Goal: Task Accomplishment & Management: Use online tool/utility

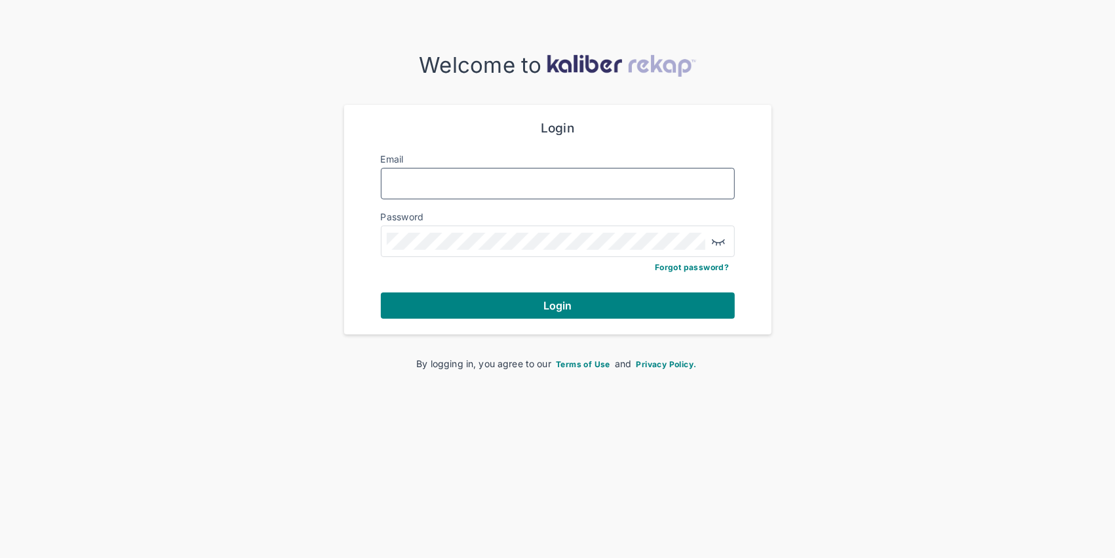
click at [438, 179] on input "Email" at bounding box center [558, 183] width 342 height 17
type input "**********"
click at [381, 292] on button "Login" at bounding box center [558, 305] width 354 height 26
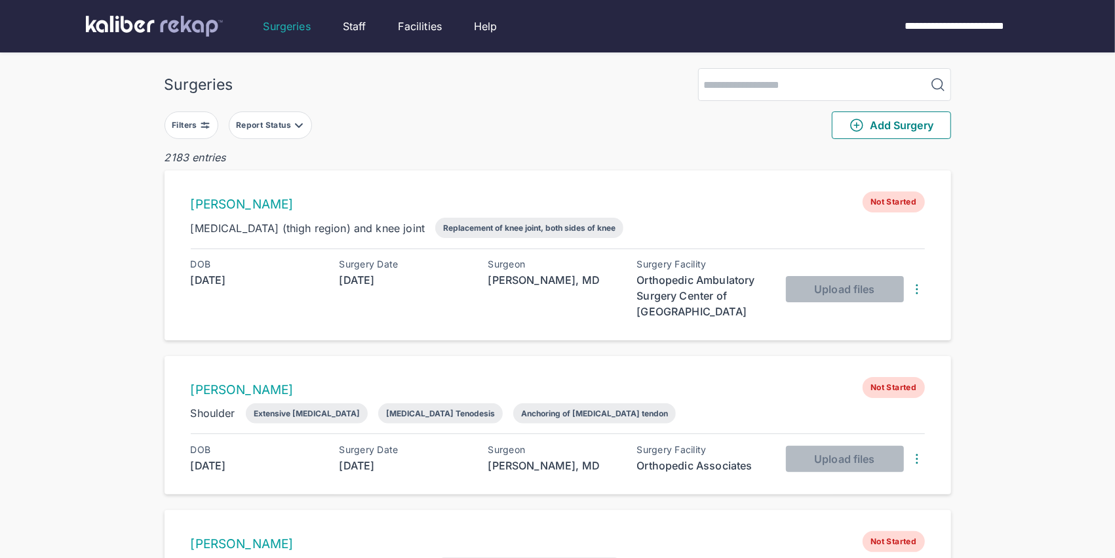
click at [195, 121] on div "Filters" at bounding box center [186, 125] width 28 height 10
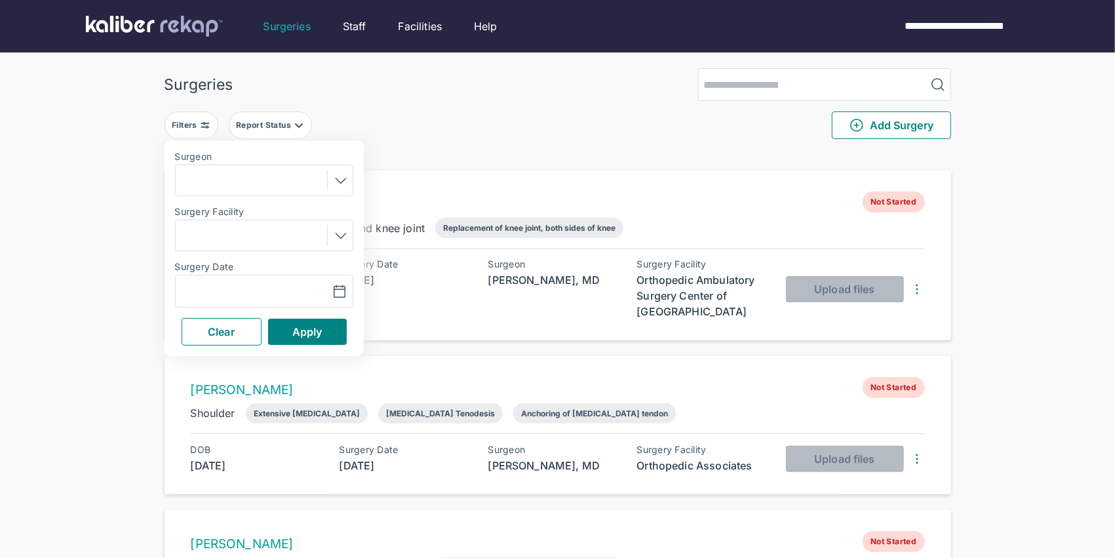
click at [335, 180] on icon at bounding box center [341, 180] width 16 height 16
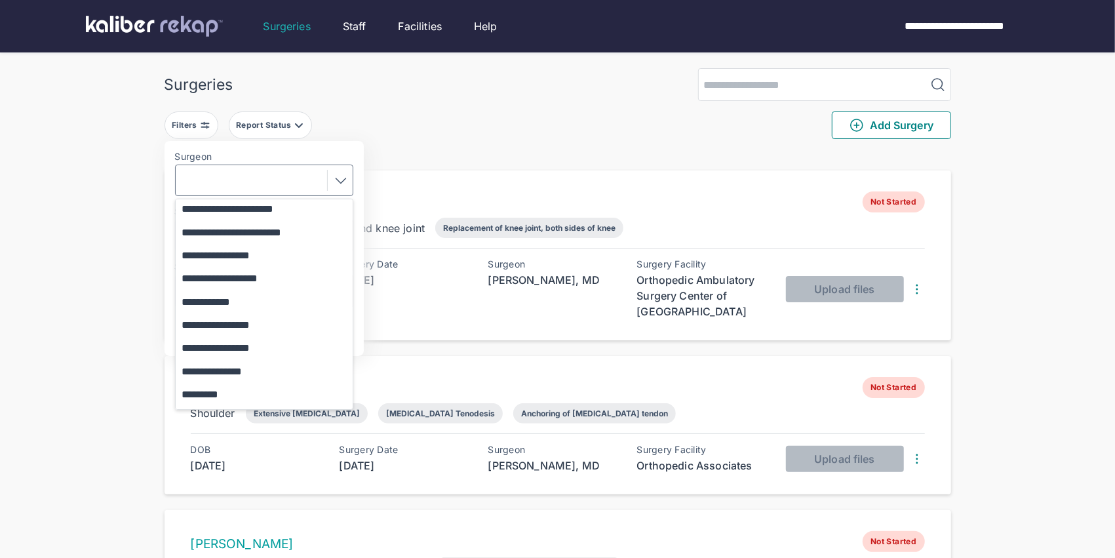
scroll to position [95, 0]
click at [253, 318] on button "**********" at bounding box center [270, 324] width 189 height 23
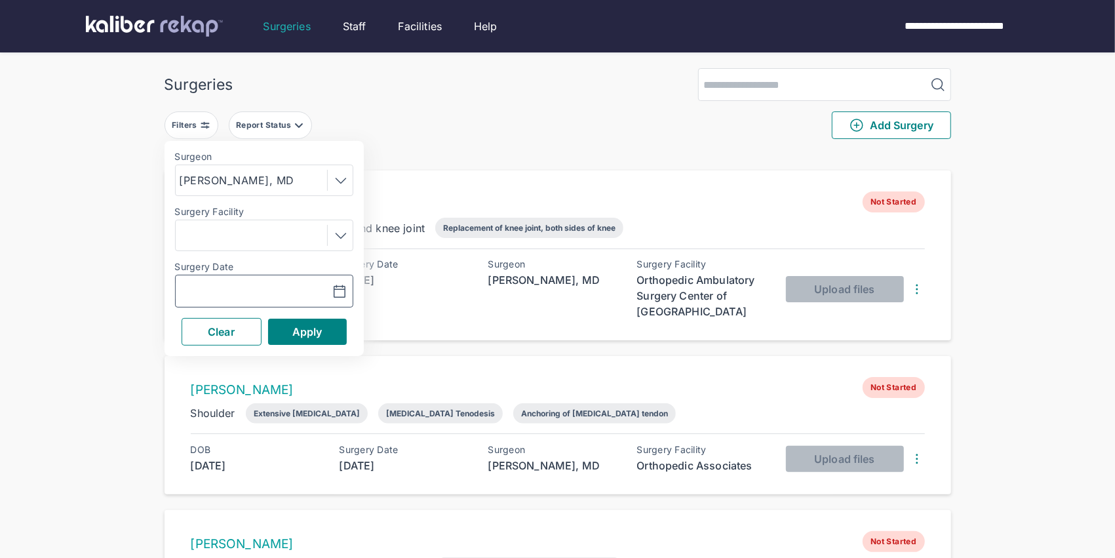
click at [338, 292] on icon "button" at bounding box center [340, 292] width 16 height 16
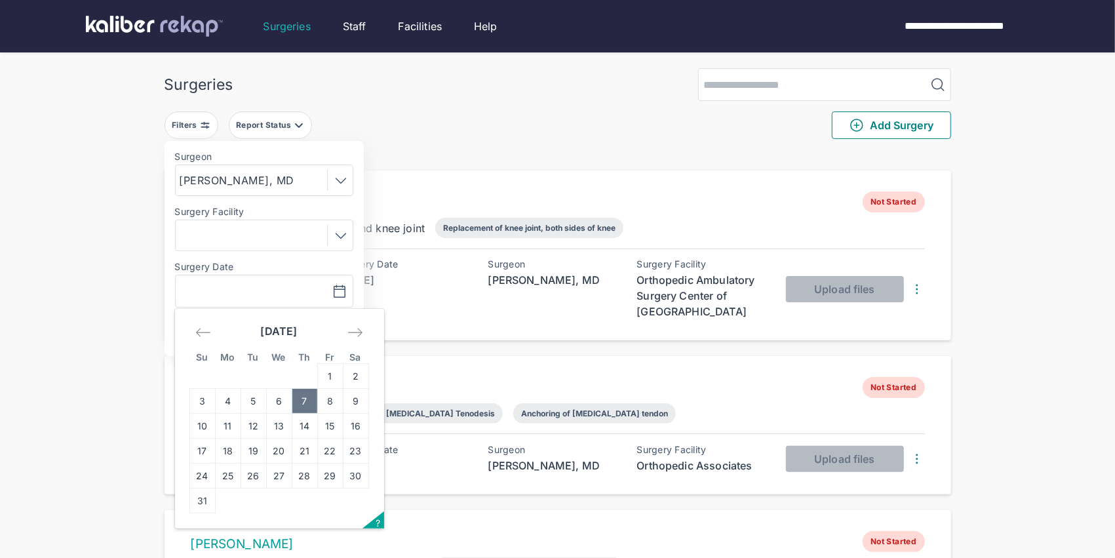
click at [307, 400] on td "7" at bounding box center [305, 401] width 26 height 25
type input "**********"
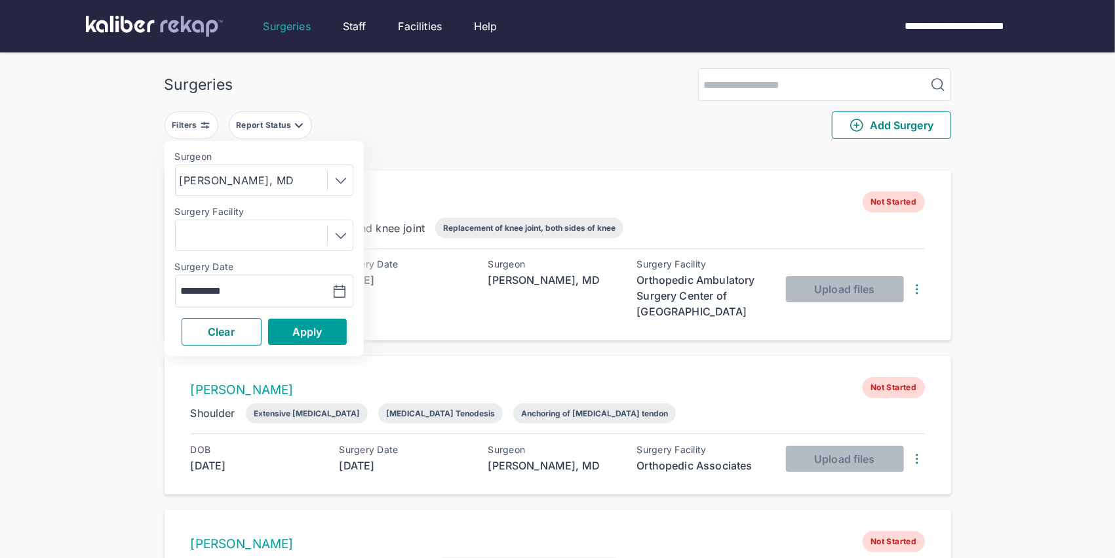
click at [313, 332] on span "Apply" at bounding box center [307, 331] width 30 height 13
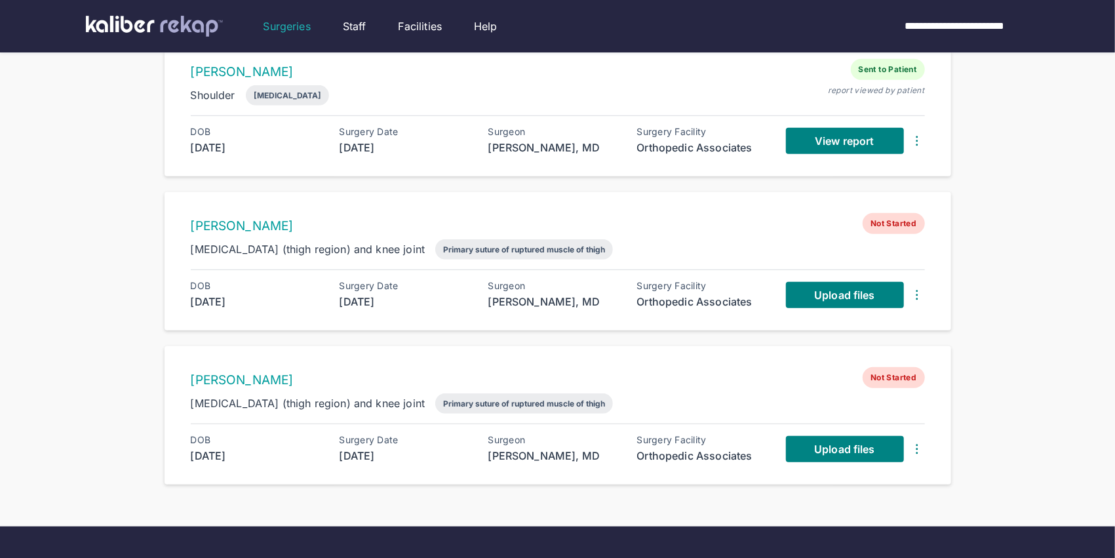
scroll to position [470, 0]
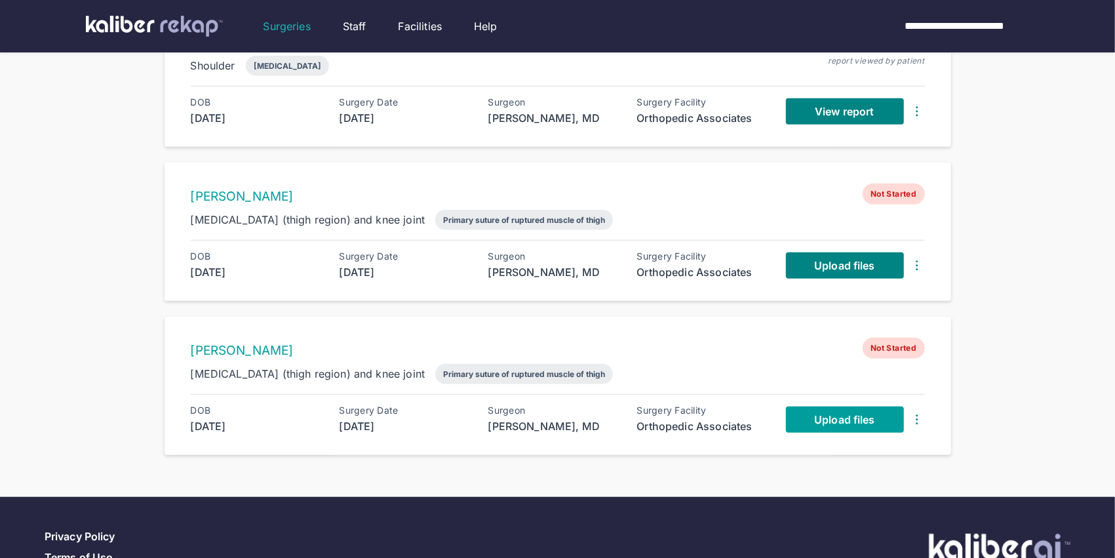
click at [830, 413] on span "Upload files" at bounding box center [844, 419] width 60 height 13
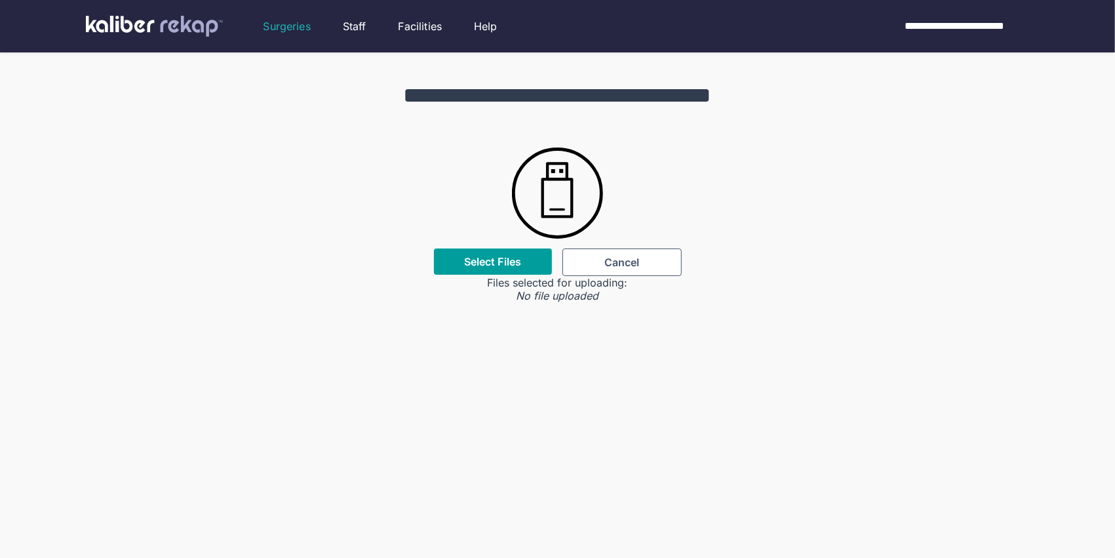
click at [495, 268] on label "Select Files" at bounding box center [492, 261] width 57 height 13
click at [0, 0] on input "Select Files" at bounding box center [0, 0] width 0 height 0
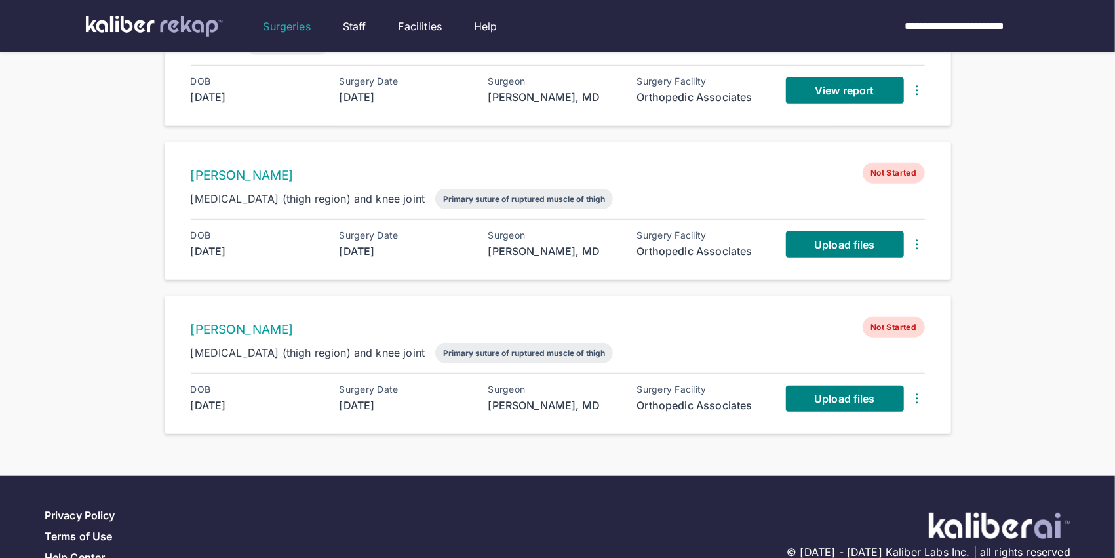
scroll to position [493, 0]
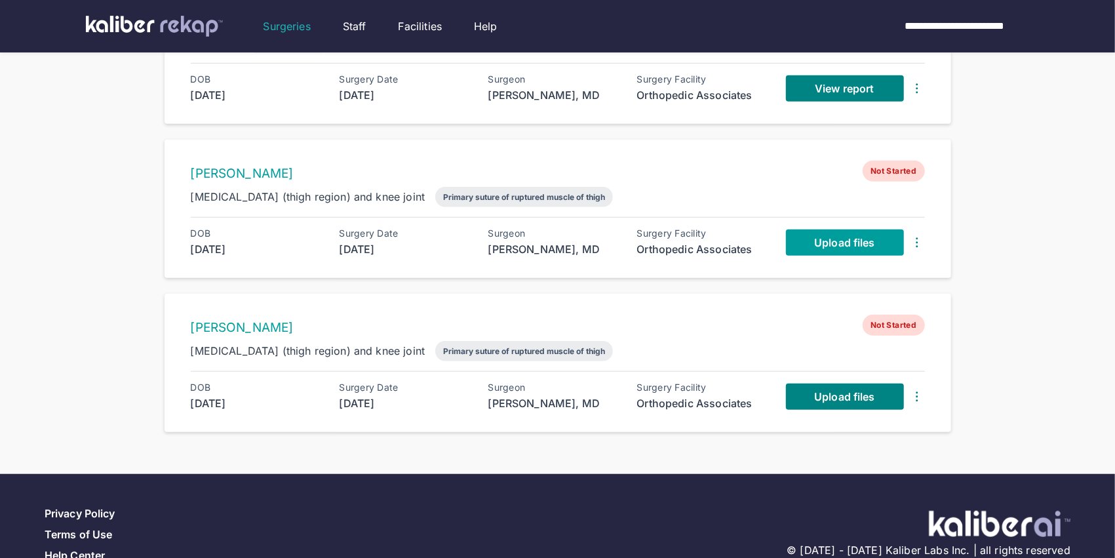
click at [823, 239] on span "Upload files" at bounding box center [844, 242] width 60 height 13
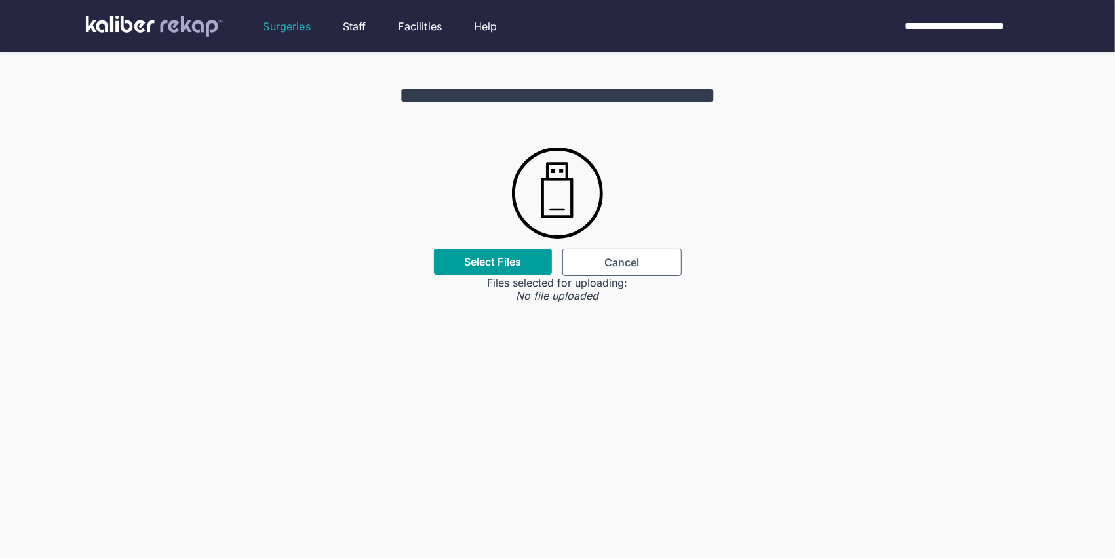
click at [505, 268] on div "Select Files" at bounding box center [493, 261] width 118 height 26
click at [482, 265] on label "Select Files" at bounding box center [492, 261] width 57 height 13
click at [0, 0] on input "Select Files" at bounding box center [0, 0] width 0 height 0
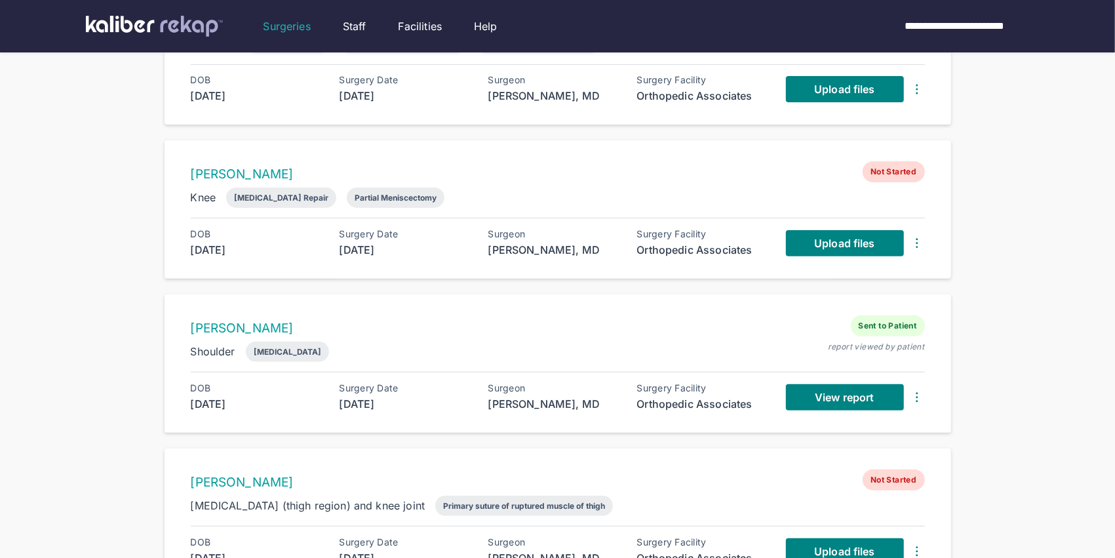
scroll to position [178, 0]
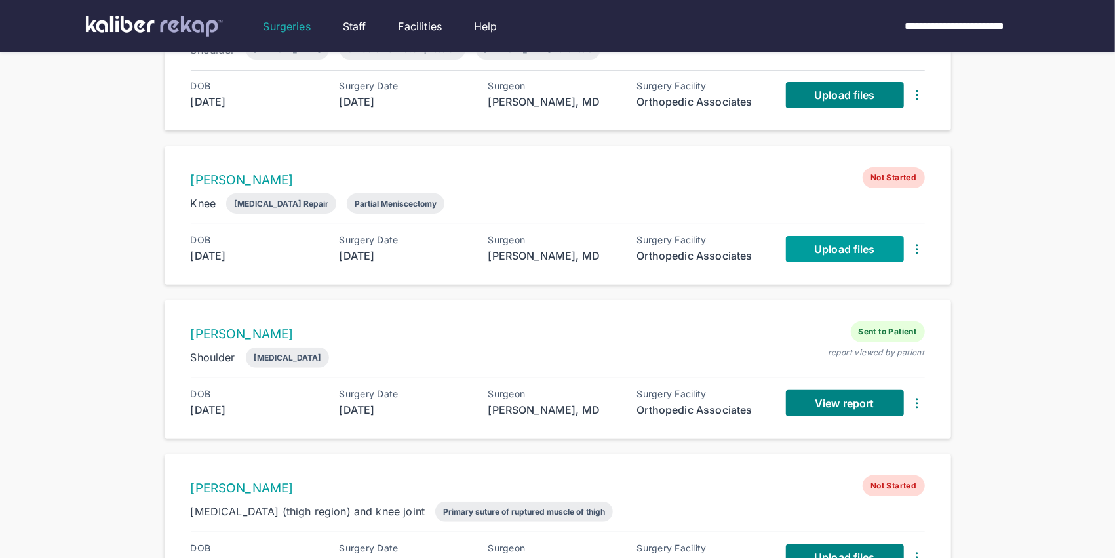
click at [802, 242] on link "Upload files" at bounding box center [845, 249] width 118 height 26
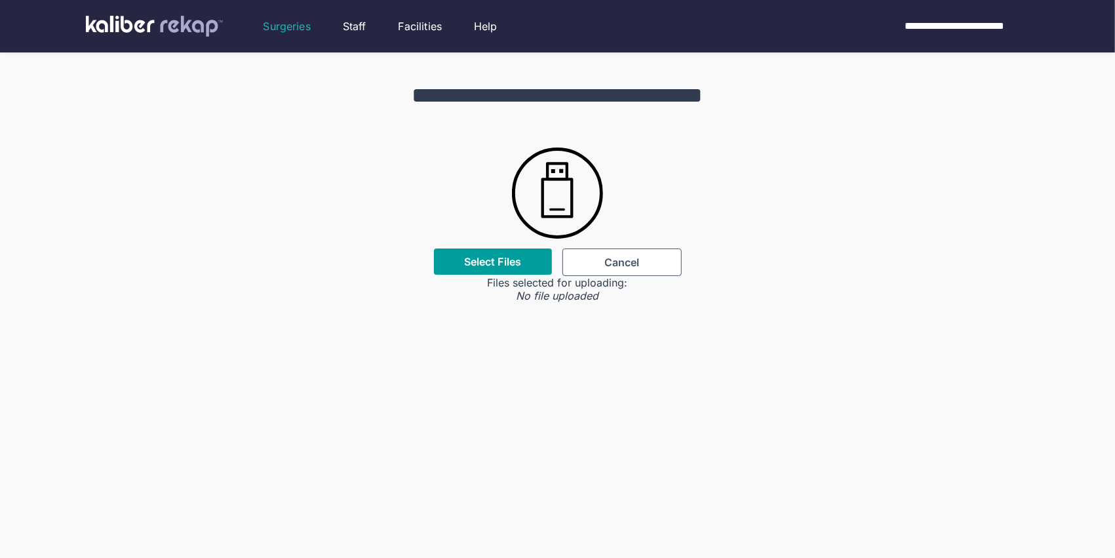
click at [492, 265] on label "Select Files" at bounding box center [492, 261] width 57 height 13
click at [0, 0] on input "Select Files" at bounding box center [0, 0] width 0 height 0
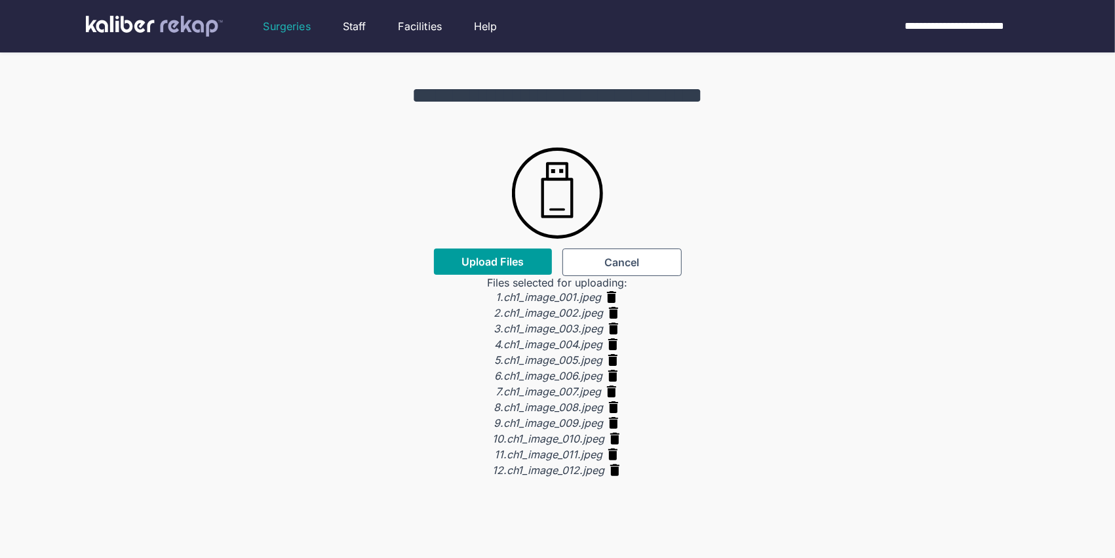
click at [516, 267] on span "Upload Files" at bounding box center [492, 261] width 62 height 13
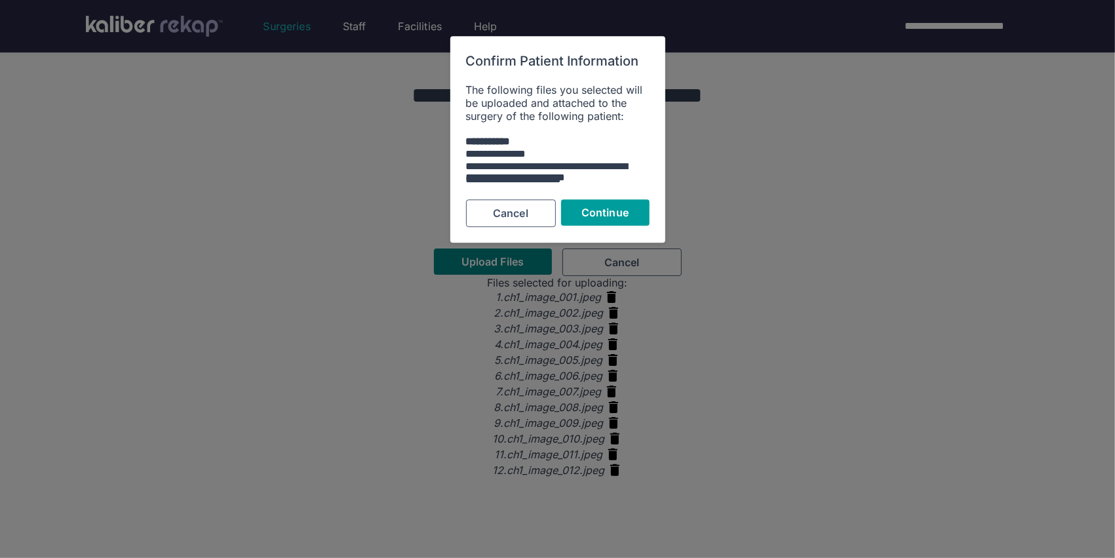
click at [594, 210] on span "Continue" at bounding box center [604, 212] width 47 height 13
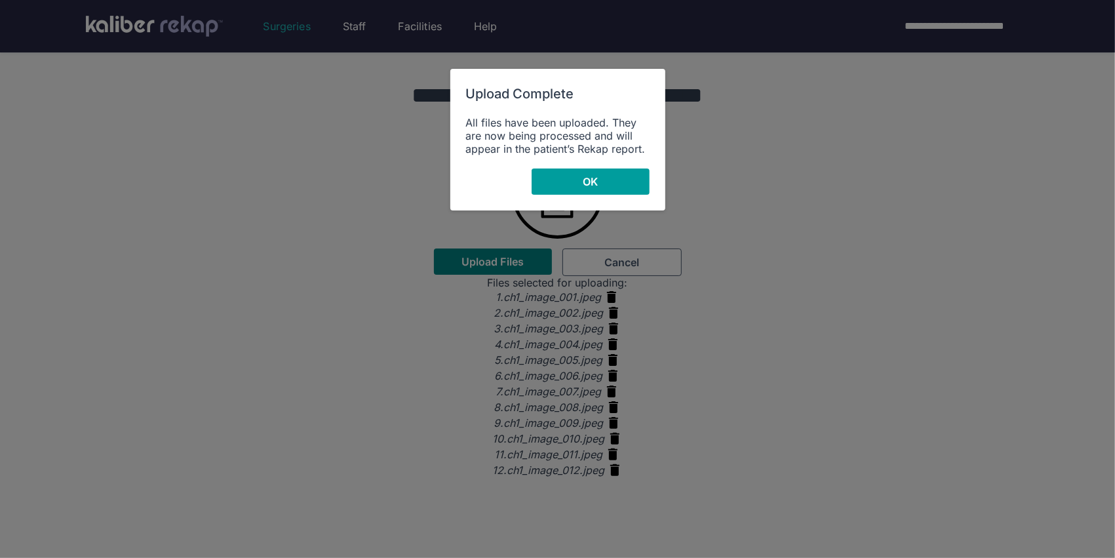
click at [571, 184] on button "OK" at bounding box center [591, 181] width 118 height 26
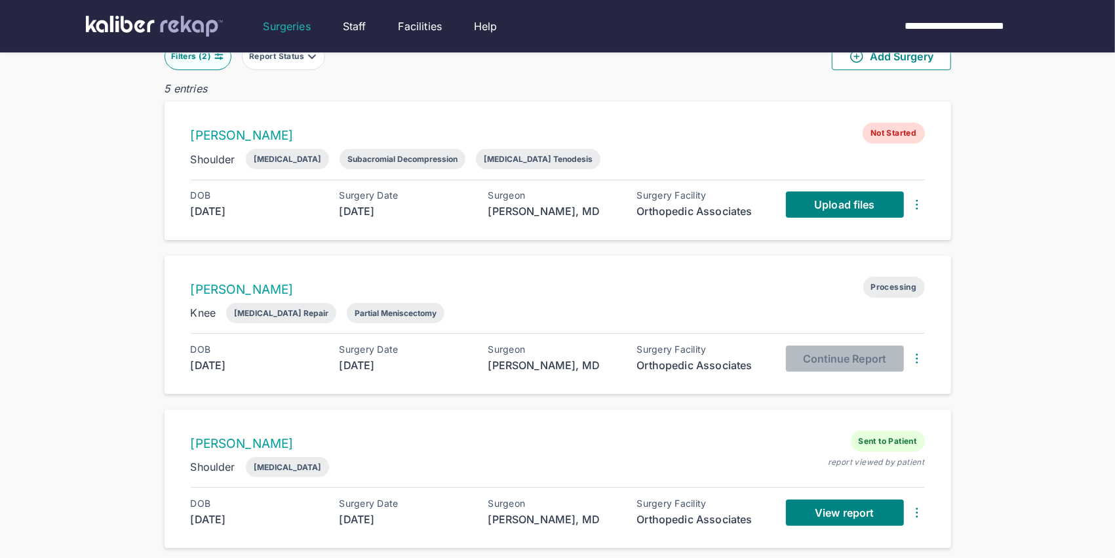
scroll to position [66, 0]
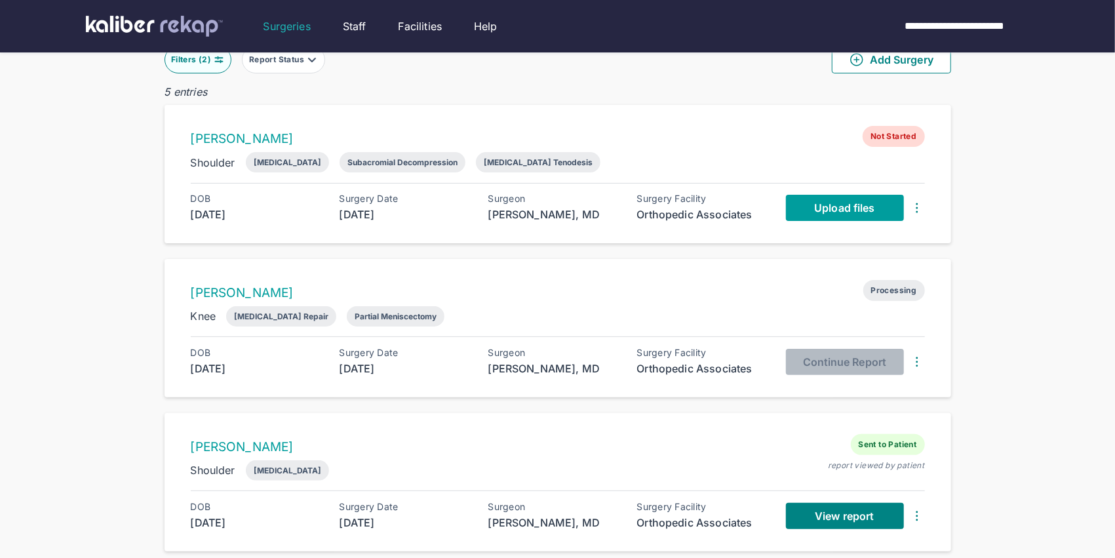
click at [832, 206] on span "Upload files" at bounding box center [844, 207] width 60 height 13
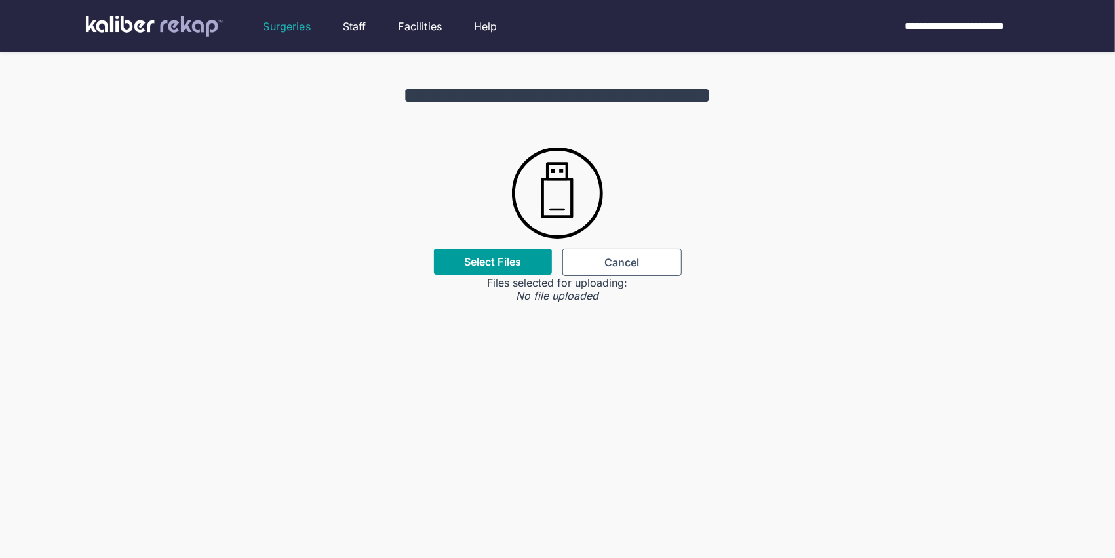
click at [469, 261] on label "Select Files" at bounding box center [492, 261] width 57 height 13
click at [0, 0] on input "Select Files" at bounding box center [0, 0] width 0 height 0
click at [523, 260] on div "Select Files" at bounding box center [493, 261] width 118 height 26
click at [482, 267] on label "Select Files" at bounding box center [492, 261] width 57 height 13
click at [0, 0] on input "Select Files" at bounding box center [0, 0] width 0 height 0
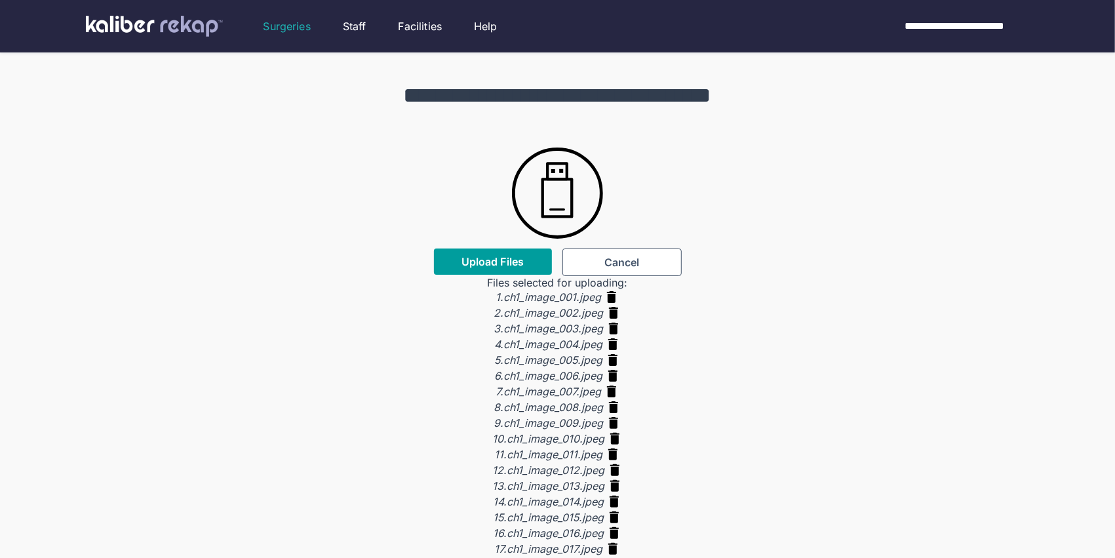
click at [502, 261] on span "Upload Files" at bounding box center [492, 261] width 62 height 13
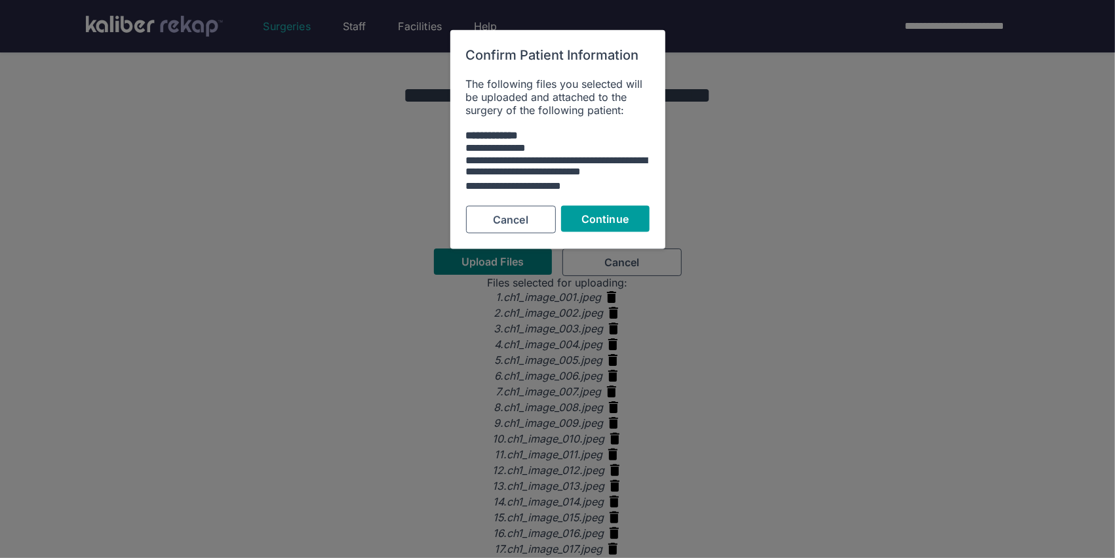
click at [583, 227] on button "Continue" at bounding box center [605, 219] width 88 height 26
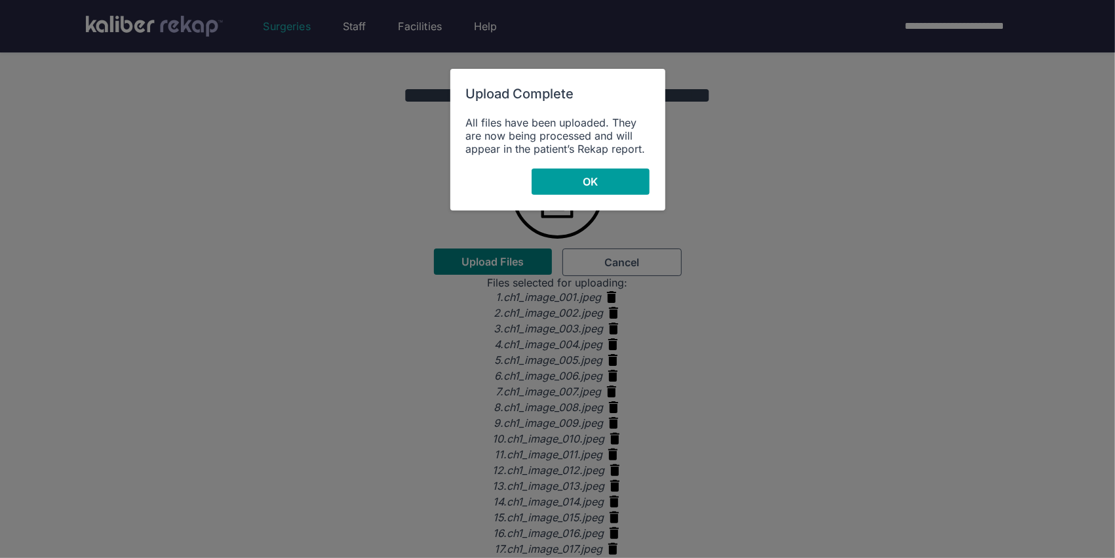
click at [620, 180] on button "OK" at bounding box center [591, 181] width 118 height 26
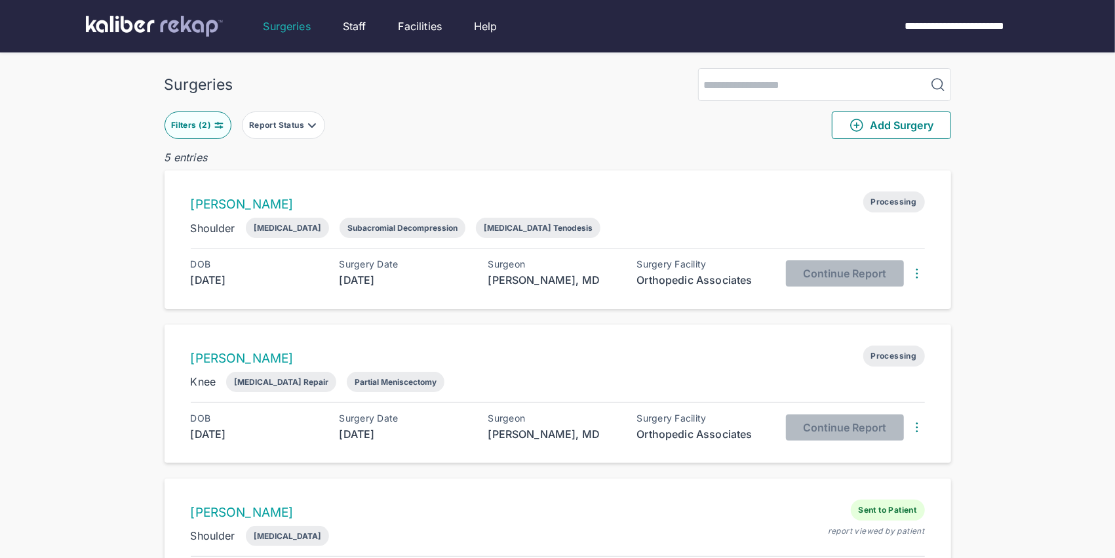
click at [189, 121] on div "Filters ( 2 )" at bounding box center [192, 125] width 43 height 10
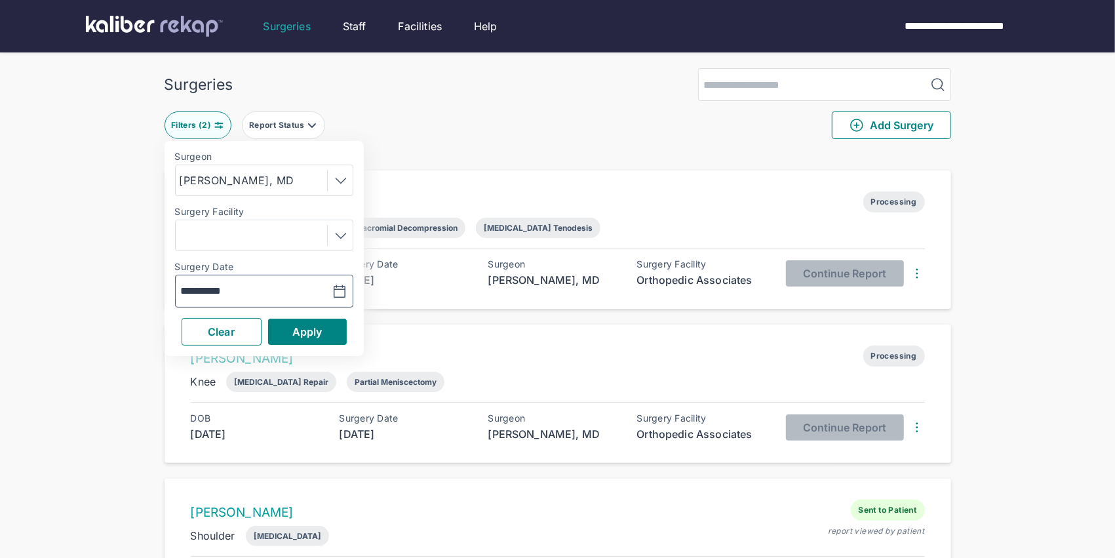
click at [342, 294] on icon "button" at bounding box center [340, 292] width 16 height 16
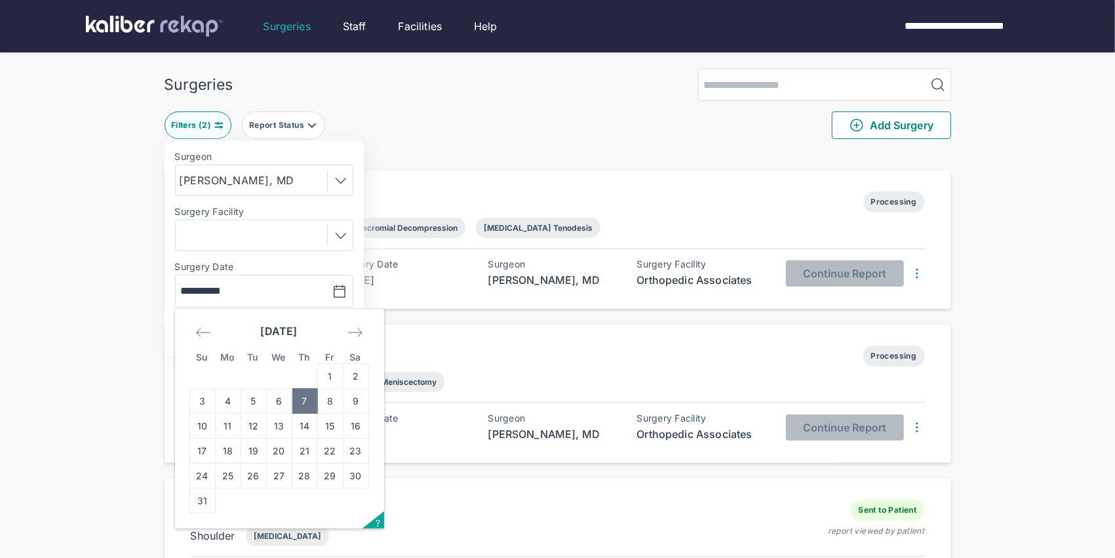
click at [206, 330] on icon "Move backward to switch to the previous month." at bounding box center [203, 332] width 16 height 16
click at [305, 480] on td "31" at bounding box center [305, 475] width 26 height 25
type input "**********"
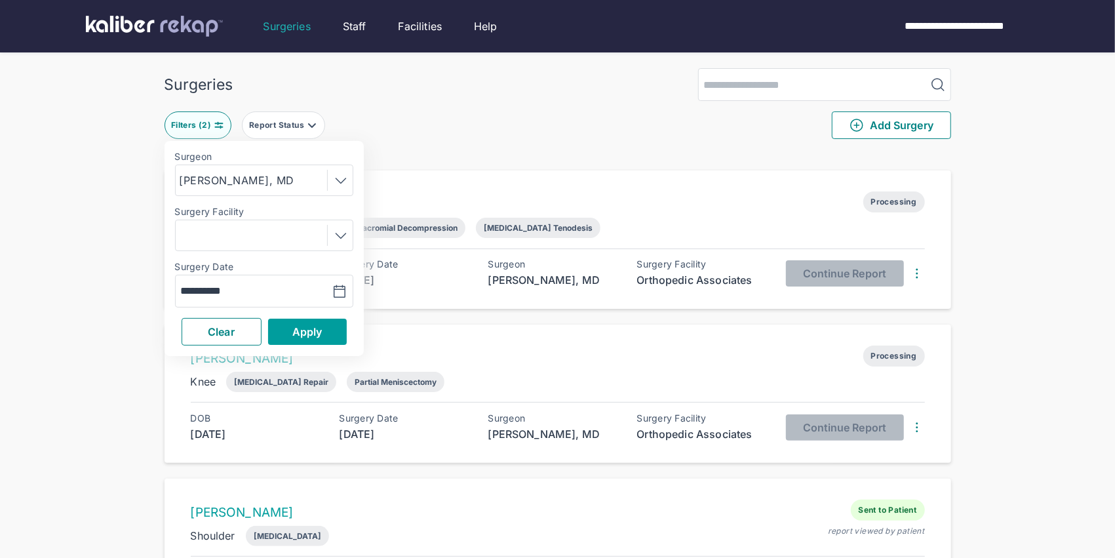
click at [334, 339] on button "Apply" at bounding box center [307, 332] width 79 height 26
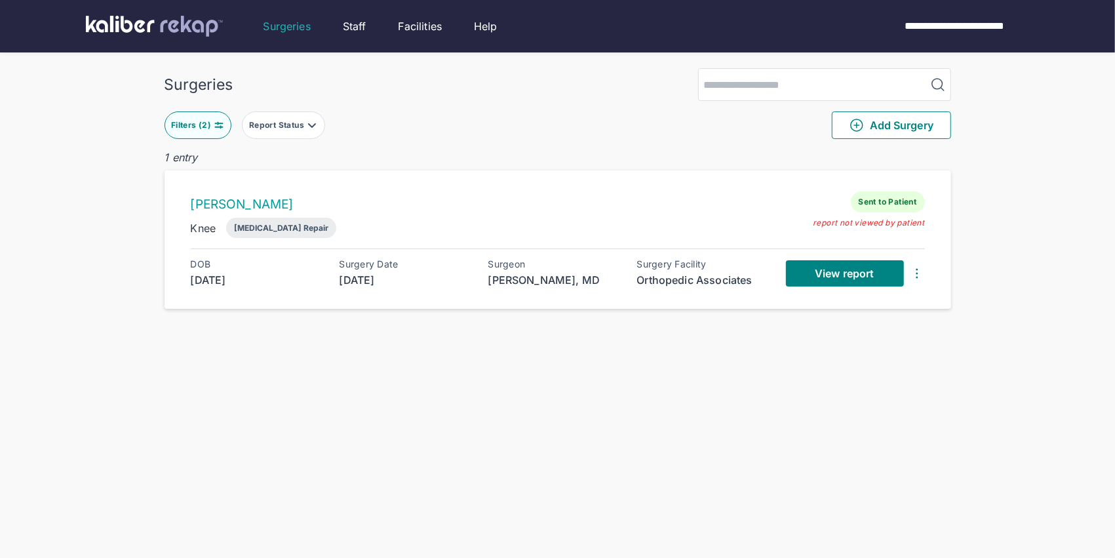
click at [208, 132] on button "Filters ( 2 )" at bounding box center [197, 125] width 67 height 28
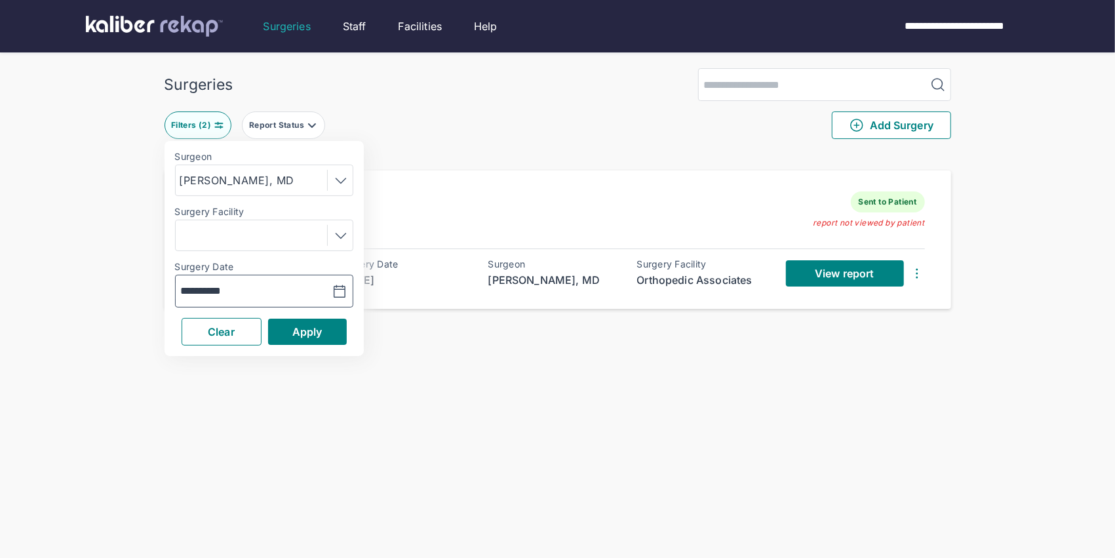
click at [339, 288] on icon "button" at bounding box center [339, 291] width 11 height 12
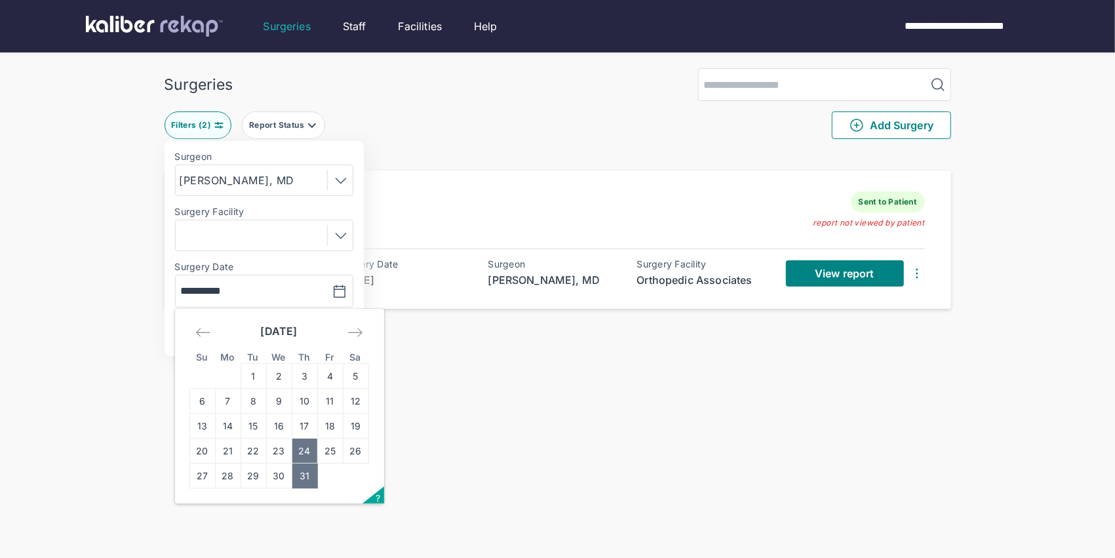
click at [308, 451] on td "24" at bounding box center [305, 450] width 26 height 25
type input "**********"
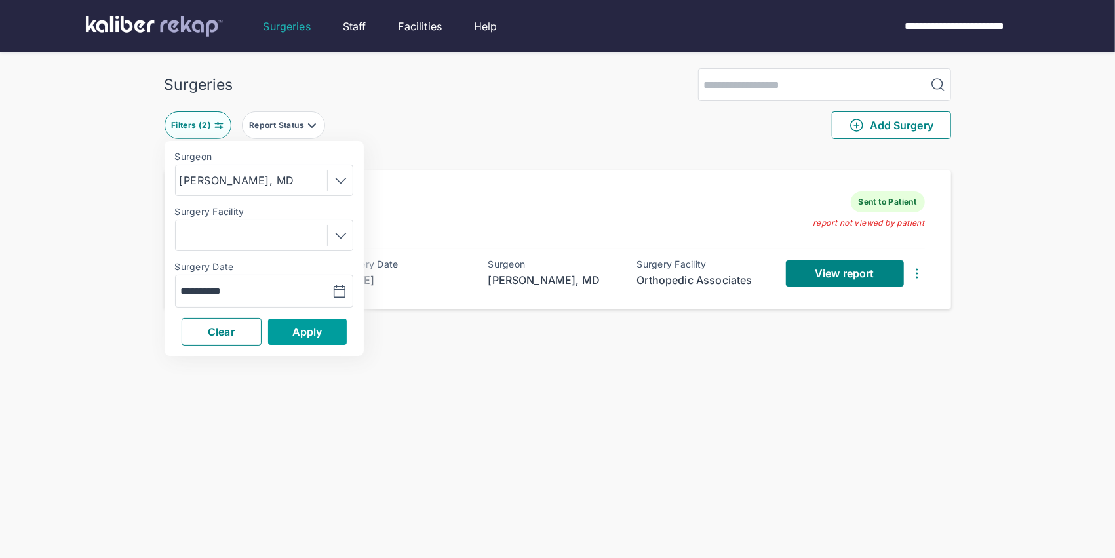
click at [328, 336] on button "Apply" at bounding box center [307, 332] width 79 height 26
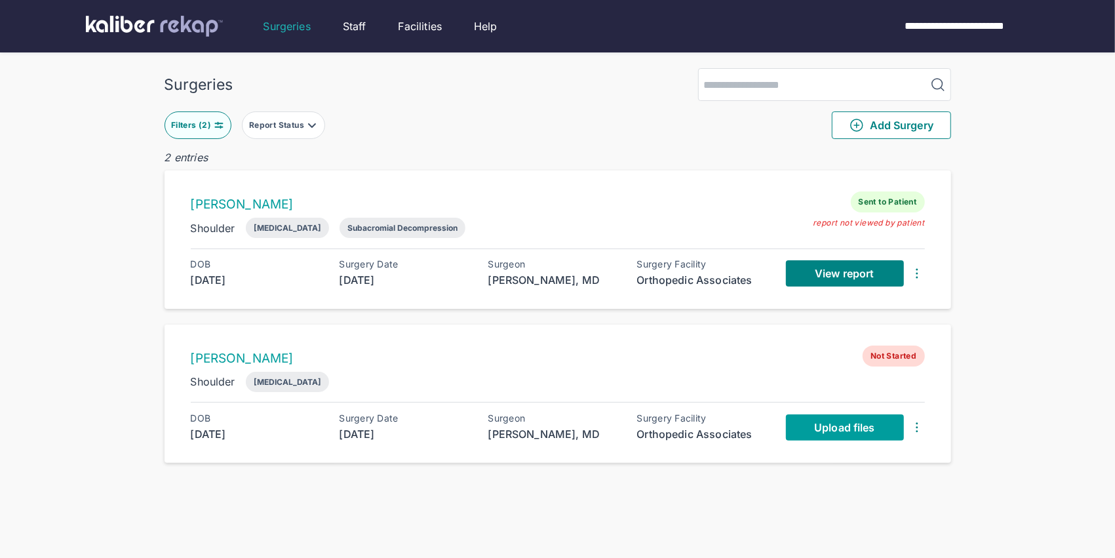
click at [814, 427] on span "Upload files" at bounding box center [844, 427] width 60 height 13
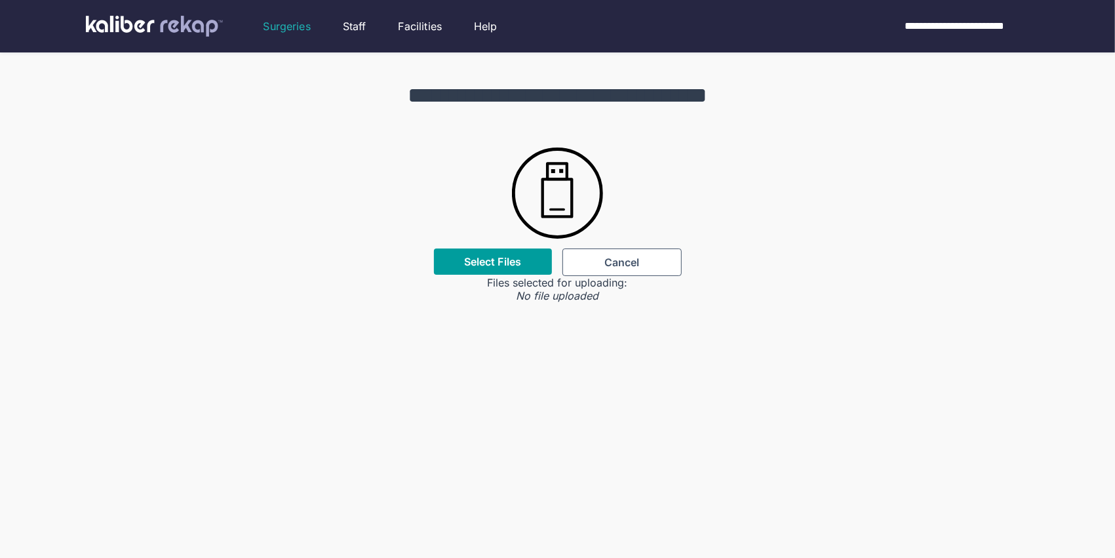
click at [521, 264] on label "Select Files" at bounding box center [492, 261] width 57 height 13
click at [0, 0] on input "Select Files" at bounding box center [0, 0] width 0 height 0
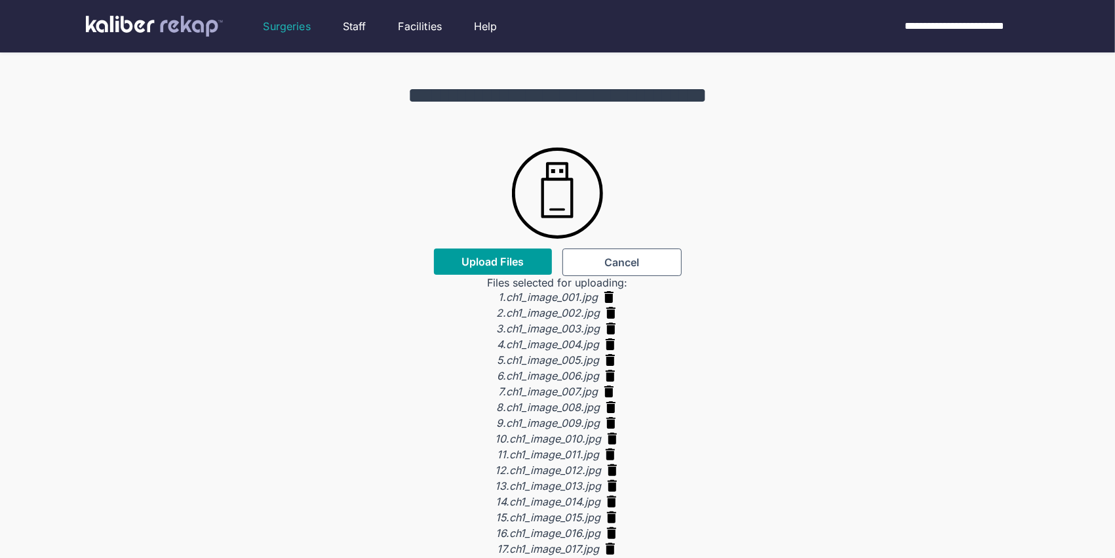
click at [520, 269] on button "Upload Files" at bounding box center [493, 261] width 118 height 26
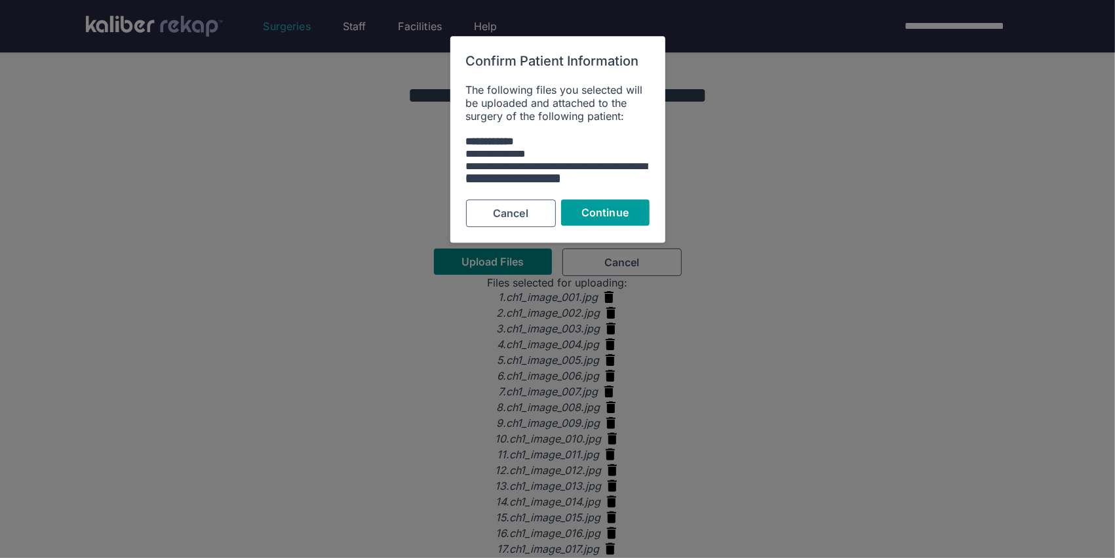
click at [595, 218] on button "Continue" at bounding box center [605, 212] width 88 height 26
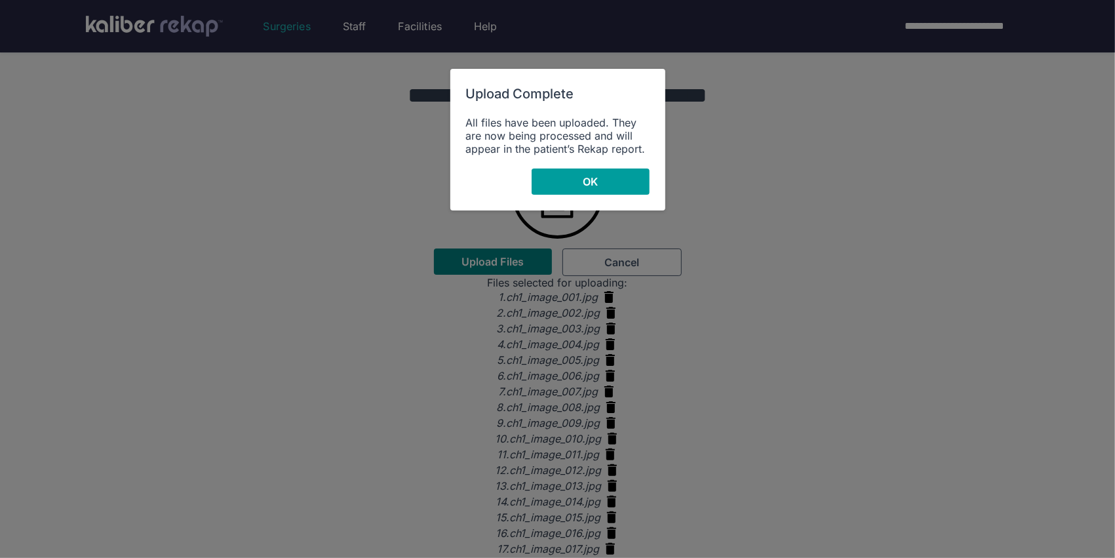
click at [603, 185] on button "OK" at bounding box center [591, 181] width 118 height 26
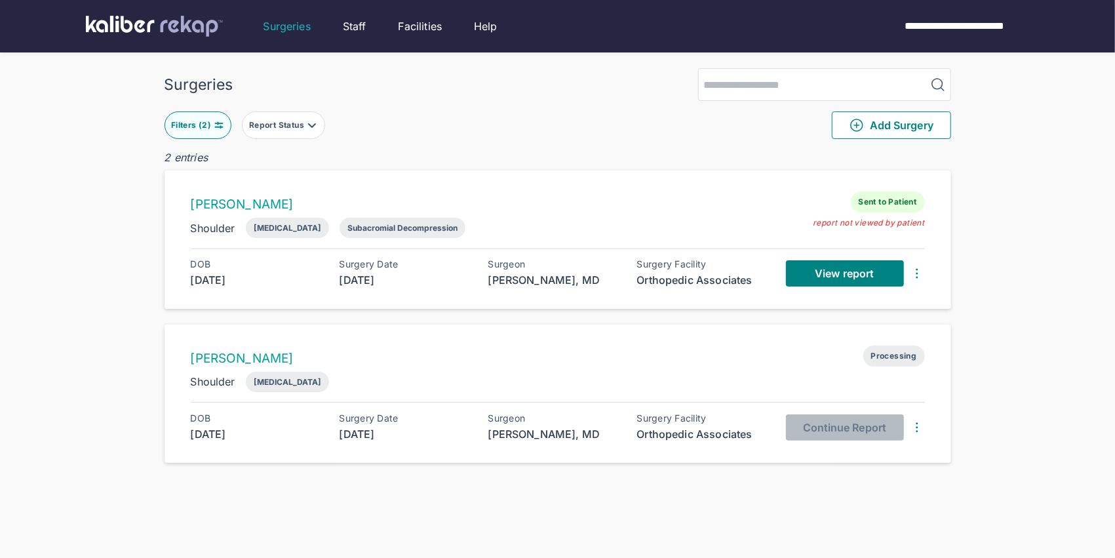
click at [205, 117] on button "Filters ( 2 )" at bounding box center [197, 125] width 67 height 28
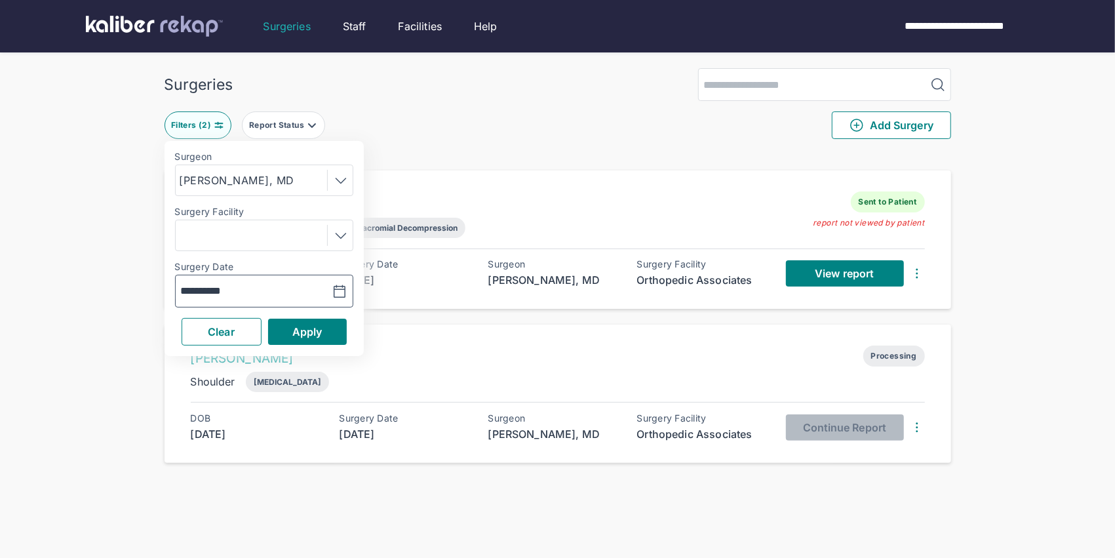
click at [338, 296] on icon "button" at bounding box center [339, 291] width 11 height 12
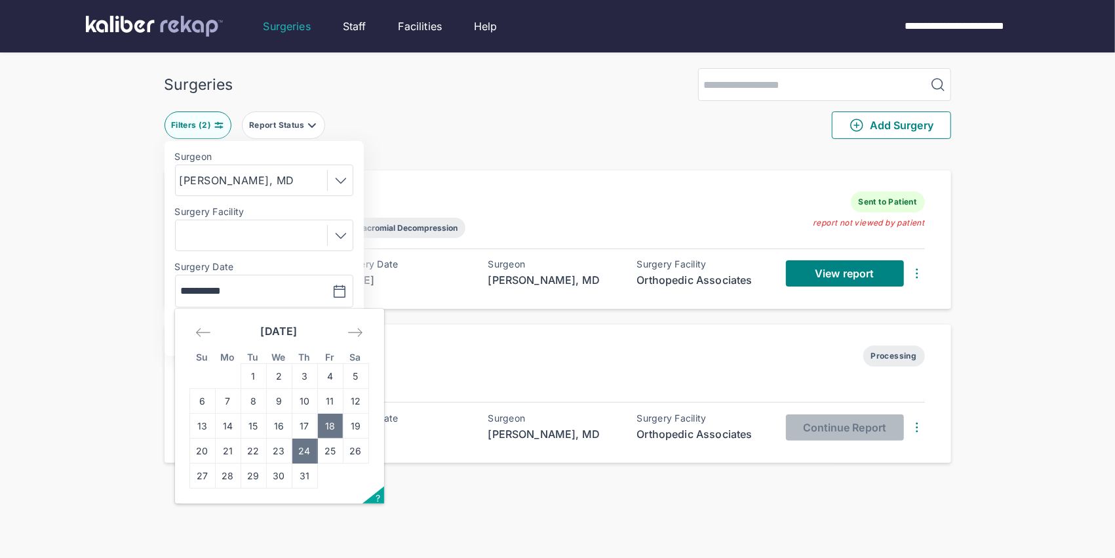
click at [318, 427] on td "18" at bounding box center [330, 426] width 26 height 25
type input "**********"
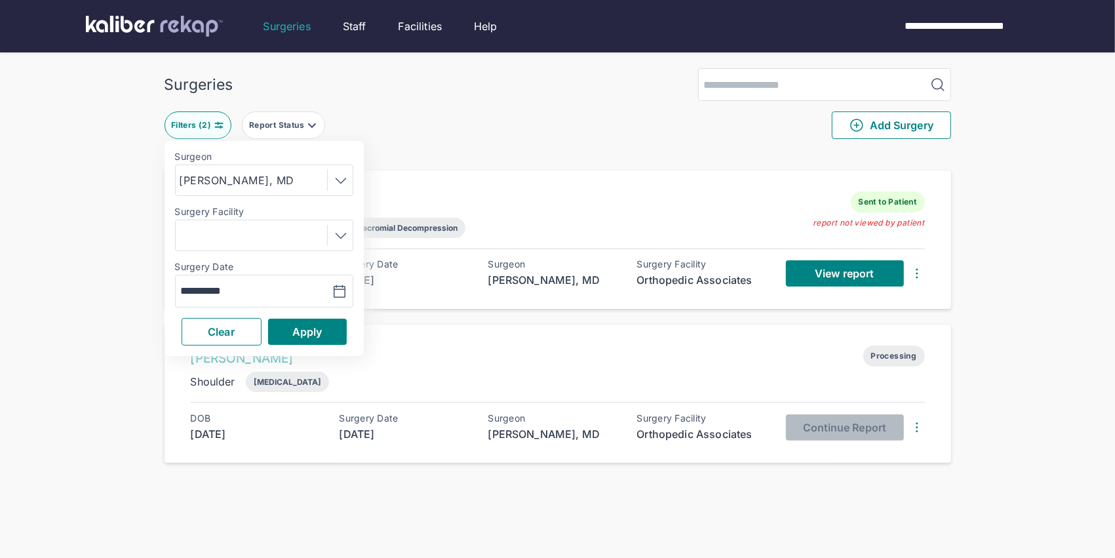
click at [318, 427] on div "[DATE]" at bounding box center [256, 434] width 131 height 16
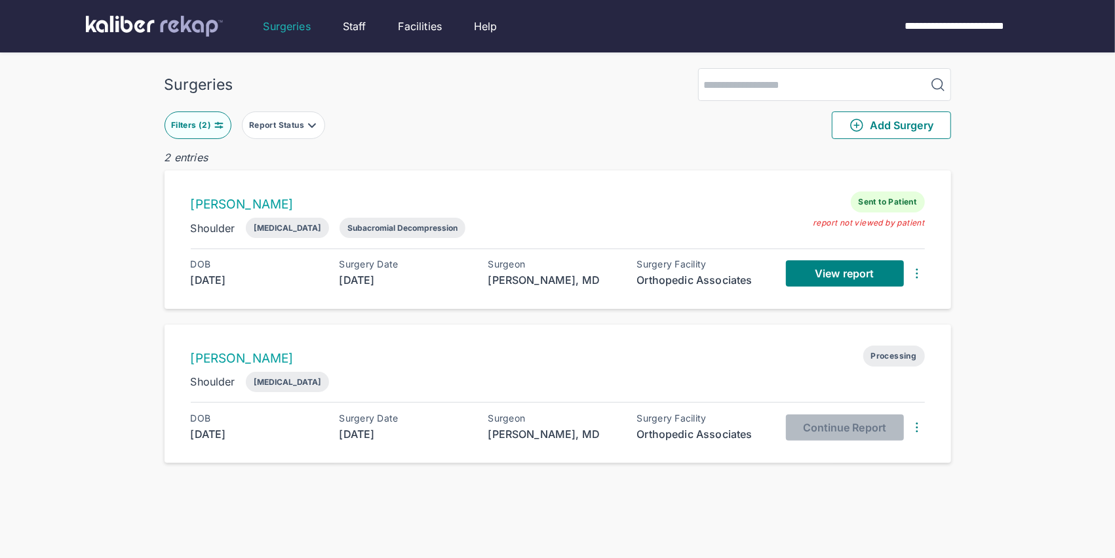
click at [188, 123] on div "Filters ( 2 )" at bounding box center [192, 125] width 43 height 10
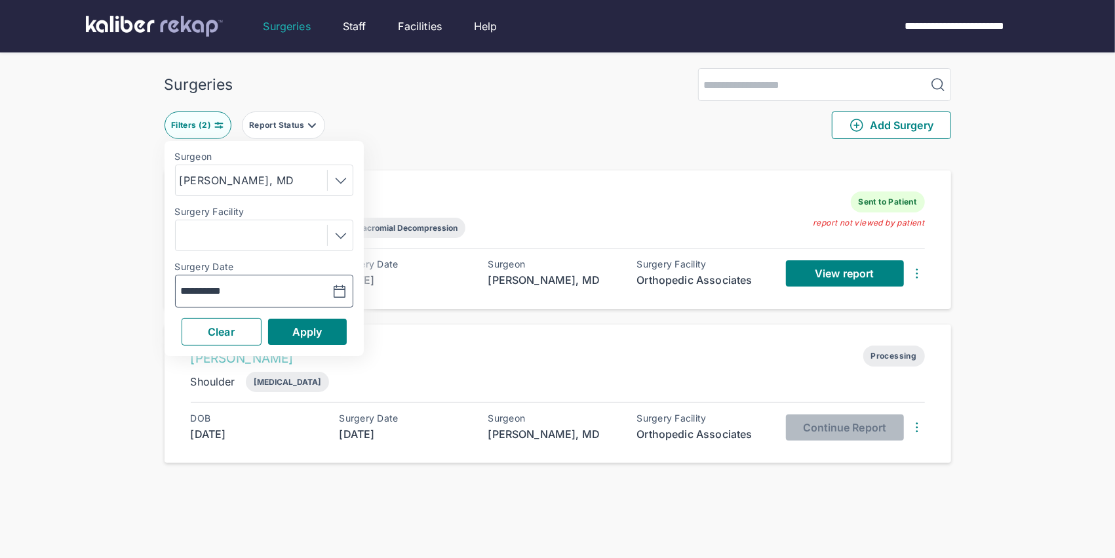
click at [344, 288] on icon "button" at bounding box center [339, 291] width 11 height 12
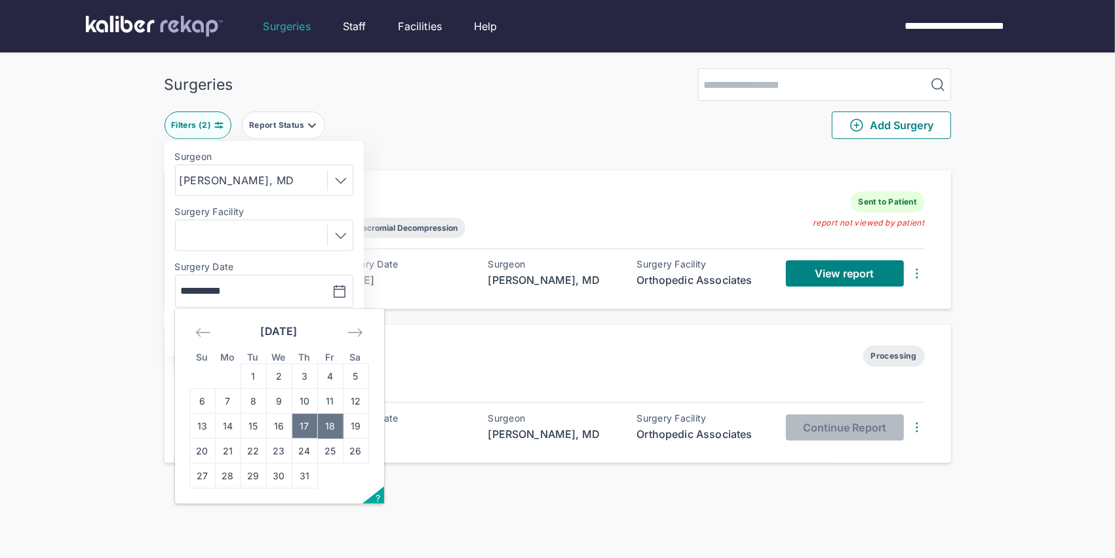
click at [304, 424] on td "17" at bounding box center [305, 426] width 26 height 25
type input "**********"
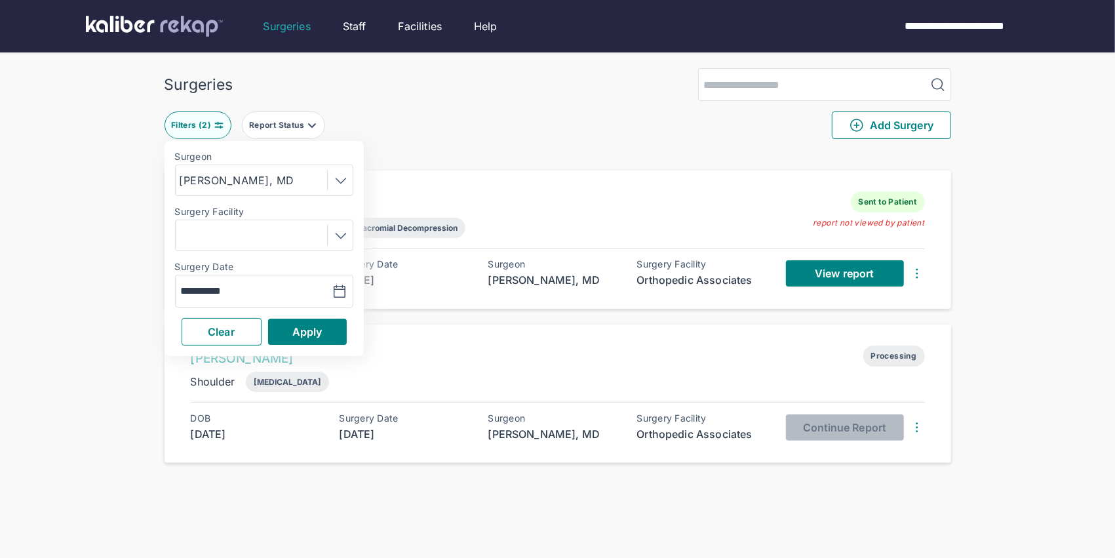
click at [307, 318] on div "Clear Apply" at bounding box center [264, 332] width 178 height 28
click at [303, 326] on span "Apply" at bounding box center [307, 331] width 30 height 13
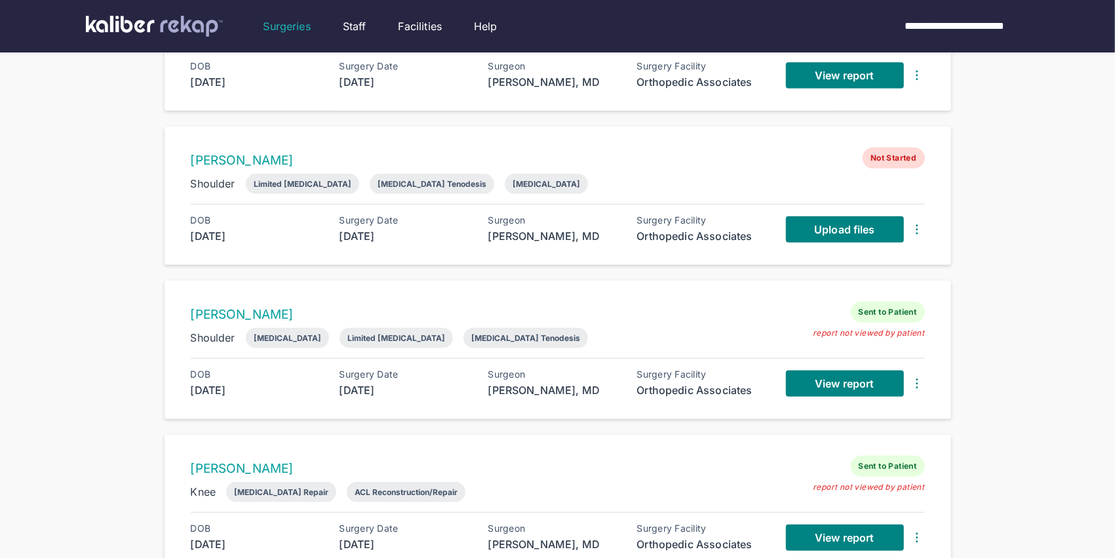
scroll to position [359, 0]
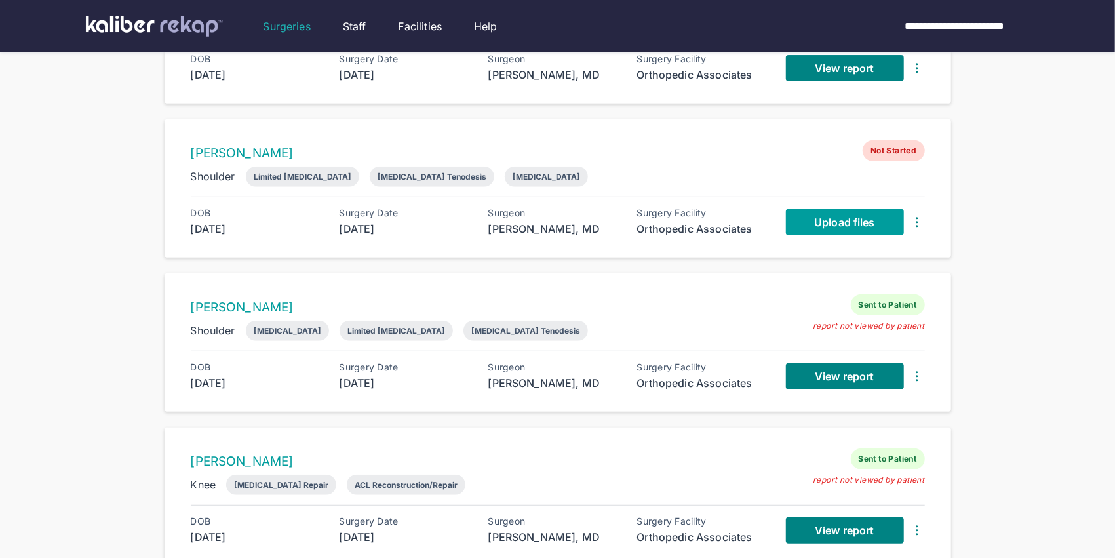
click at [846, 219] on span "Upload files" at bounding box center [844, 222] width 60 height 13
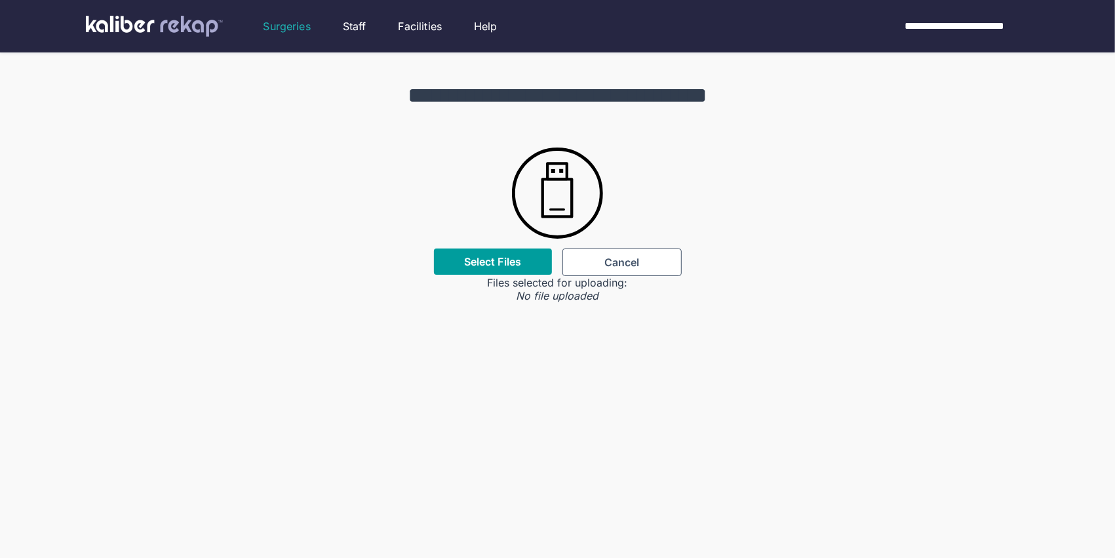
click at [506, 265] on label "Select Files" at bounding box center [492, 261] width 57 height 13
click at [0, 0] on input "Select Files" at bounding box center [0, 0] width 0 height 0
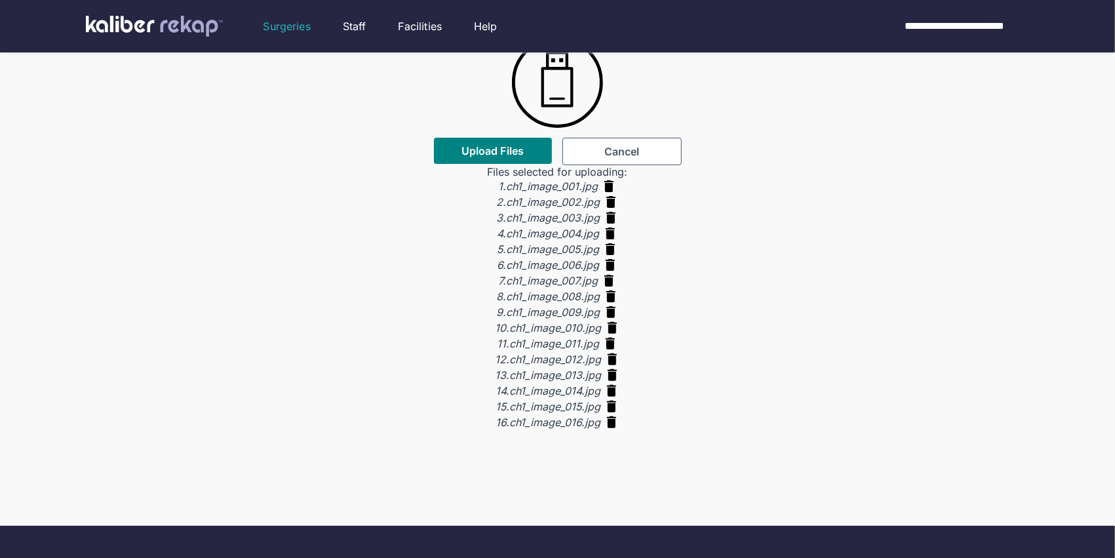
scroll to position [93, 0]
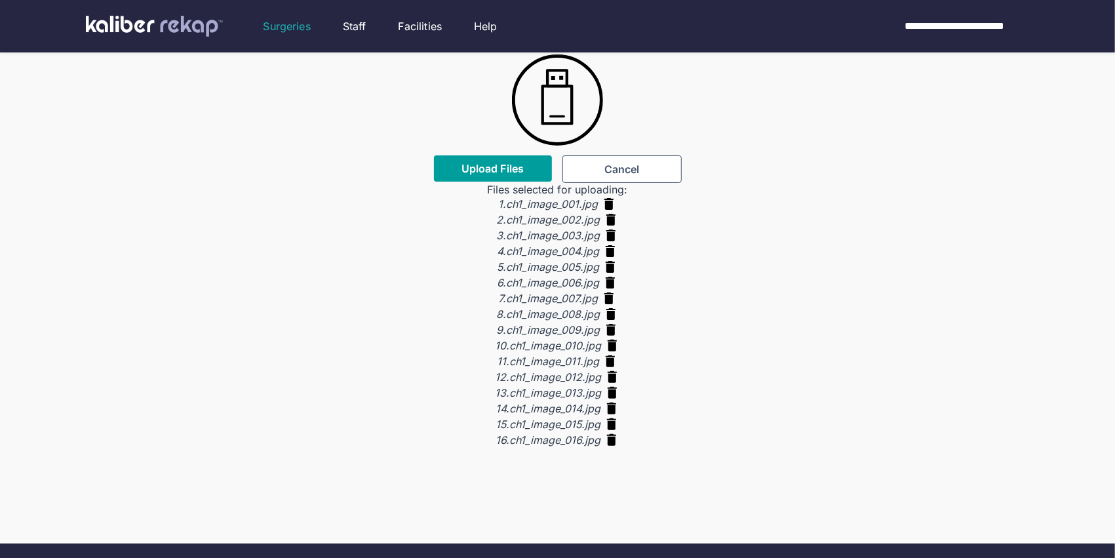
click at [491, 169] on span "Upload Files" at bounding box center [492, 168] width 62 height 13
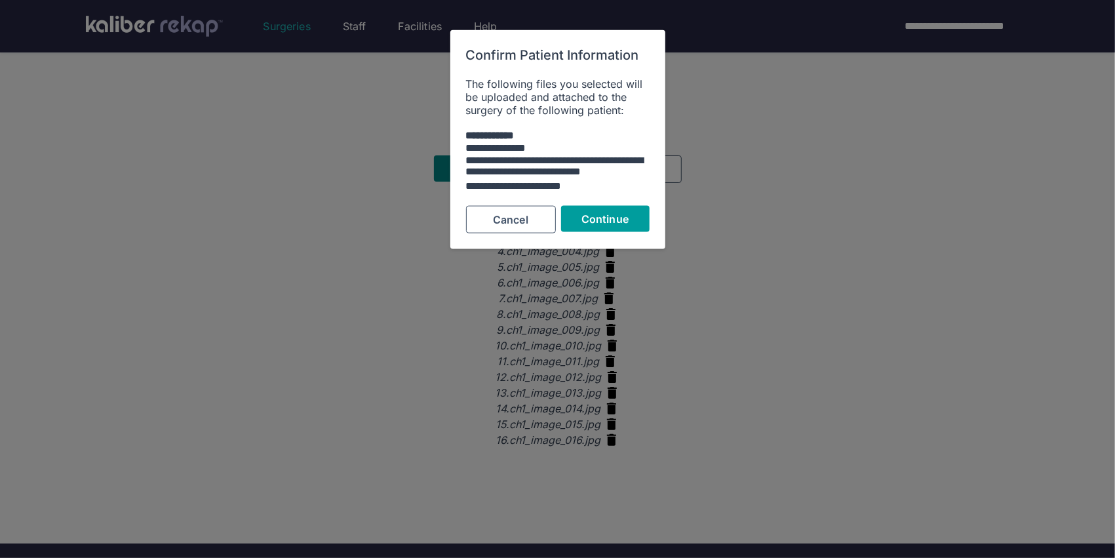
click at [600, 222] on span "Continue" at bounding box center [604, 218] width 47 height 13
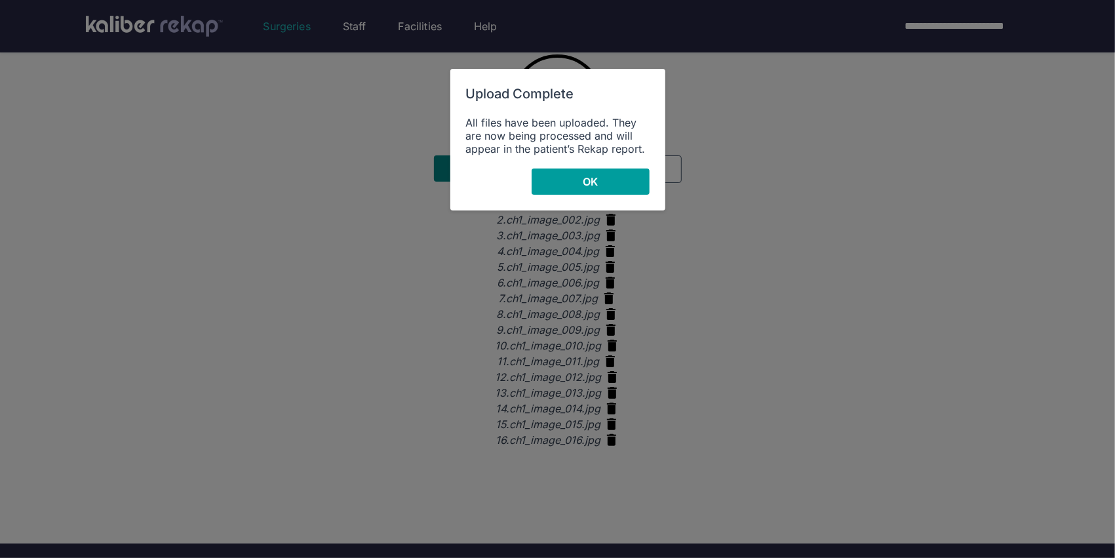
click at [545, 181] on button "OK" at bounding box center [591, 181] width 118 height 26
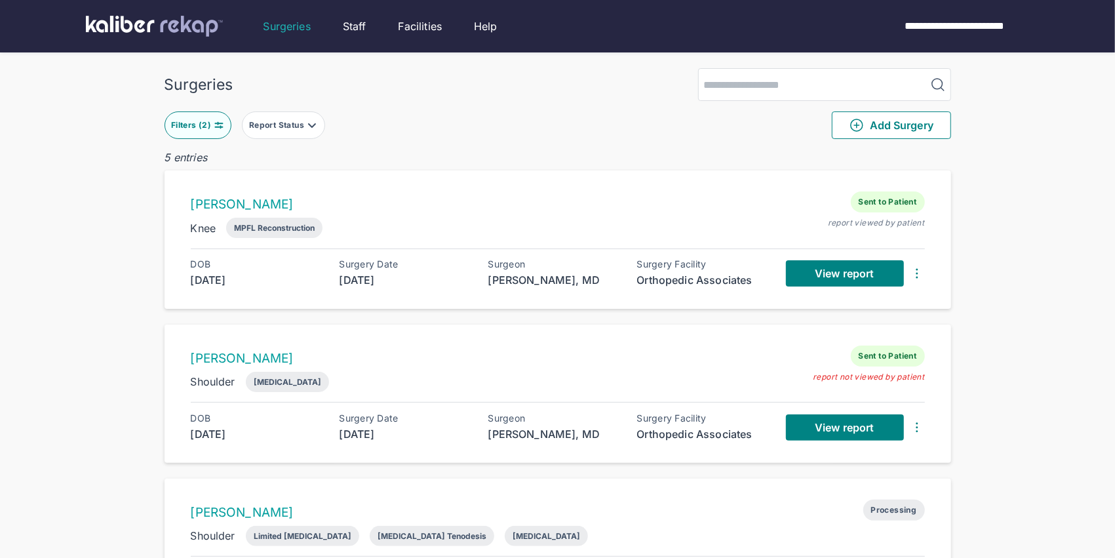
click at [206, 121] on div "Filters ( 2 )" at bounding box center [192, 125] width 43 height 10
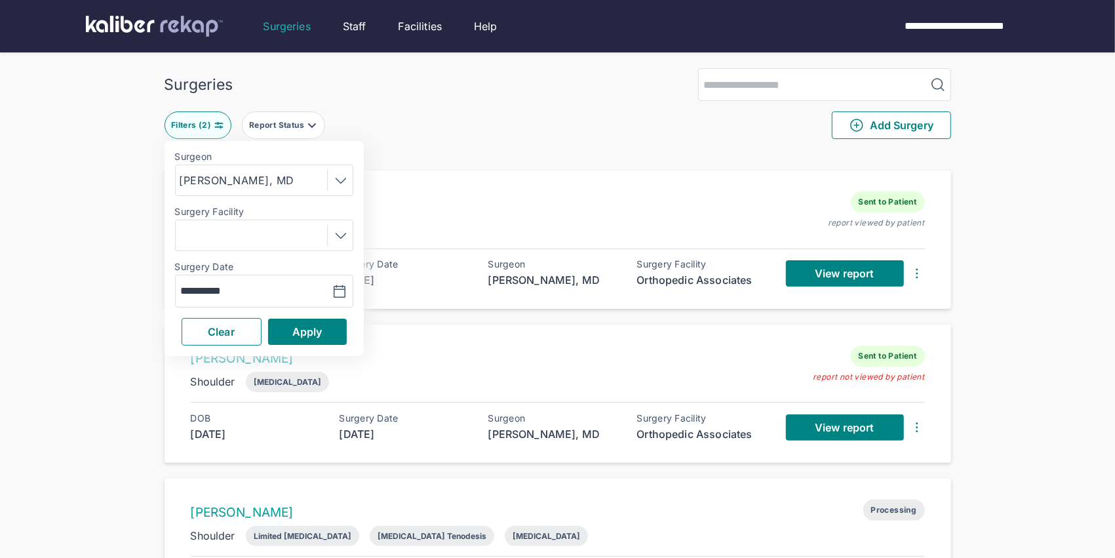
click at [590, 170] on div "[PERSON_NAME] Sent to Patient Knee MPFL Reconstruction report viewed by patient…" at bounding box center [557, 239] width 786 height 138
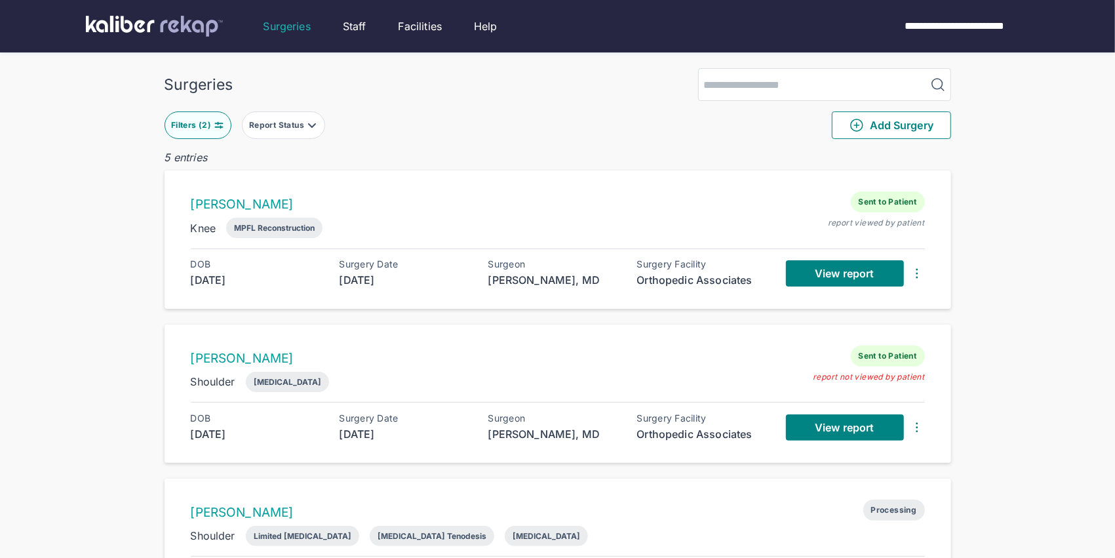
click at [185, 120] on div "Filters ( 2 )" at bounding box center [192, 125] width 43 height 10
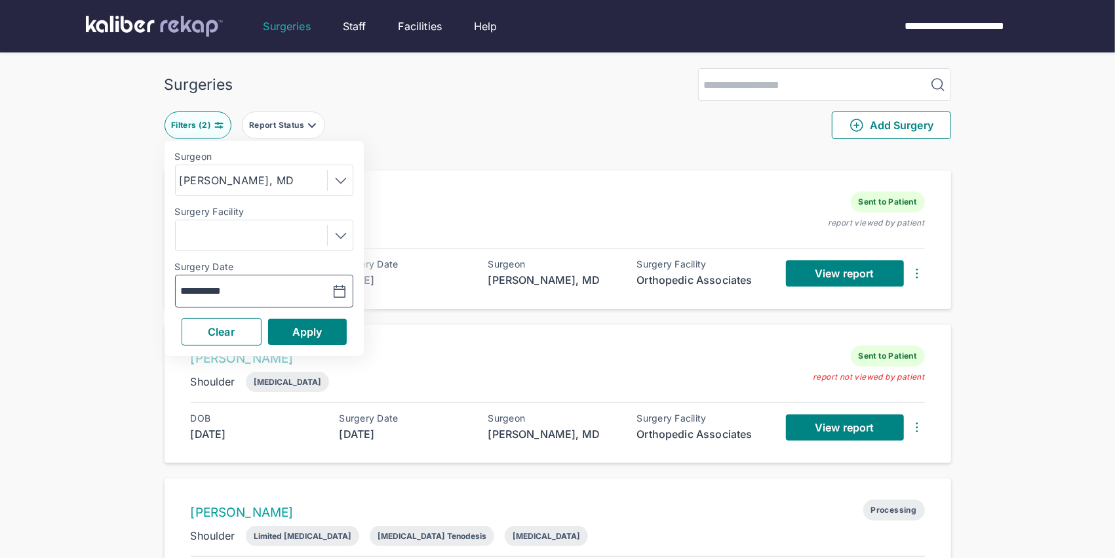
click at [345, 292] on icon "button" at bounding box center [340, 292] width 16 height 16
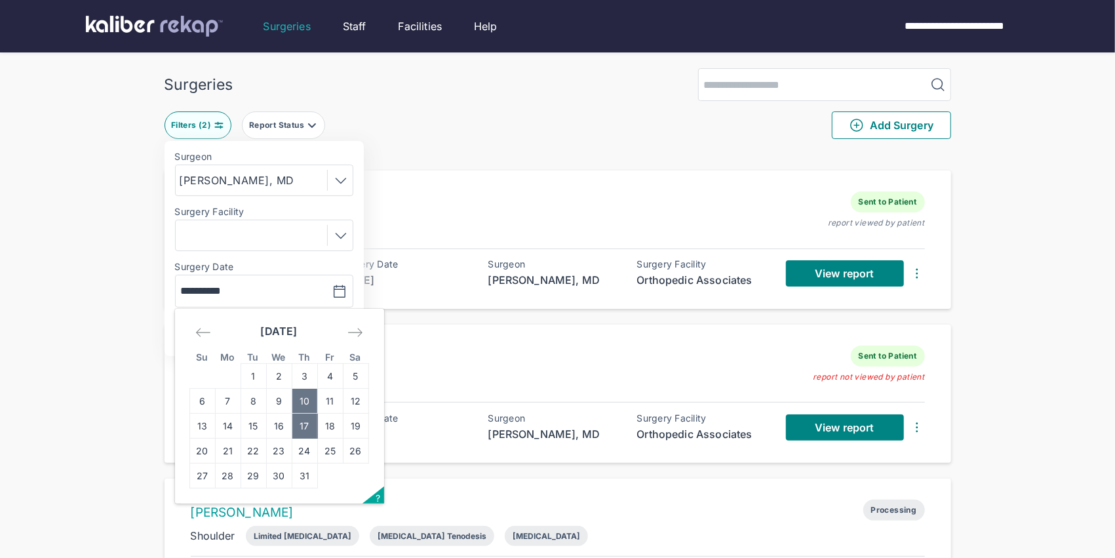
click at [301, 397] on td "10" at bounding box center [305, 401] width 26 height 25
type input "**********"
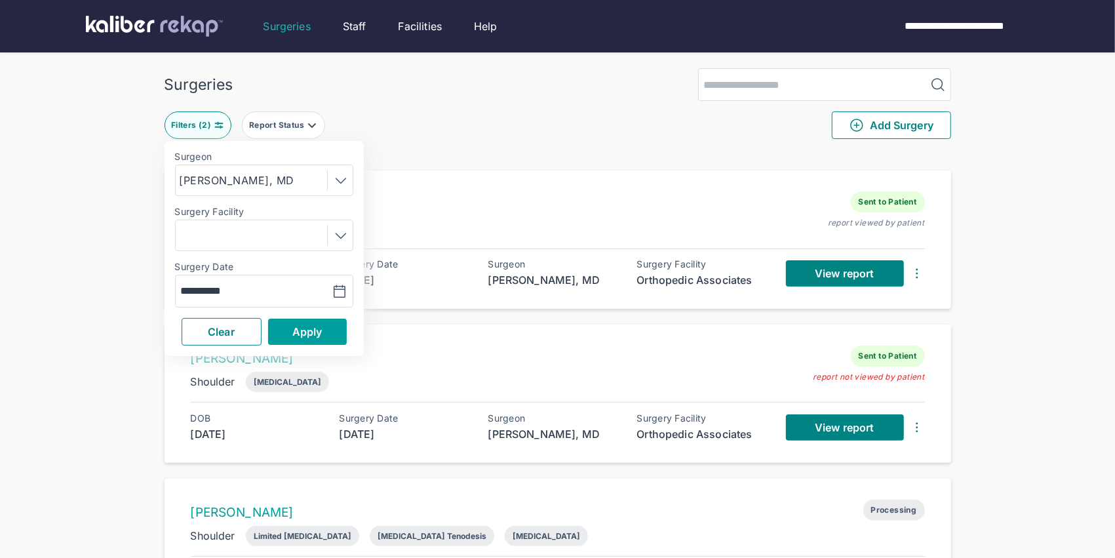
click at [319, 329] on span "Apply" at bounding box center [307, 331] width 30 height 13
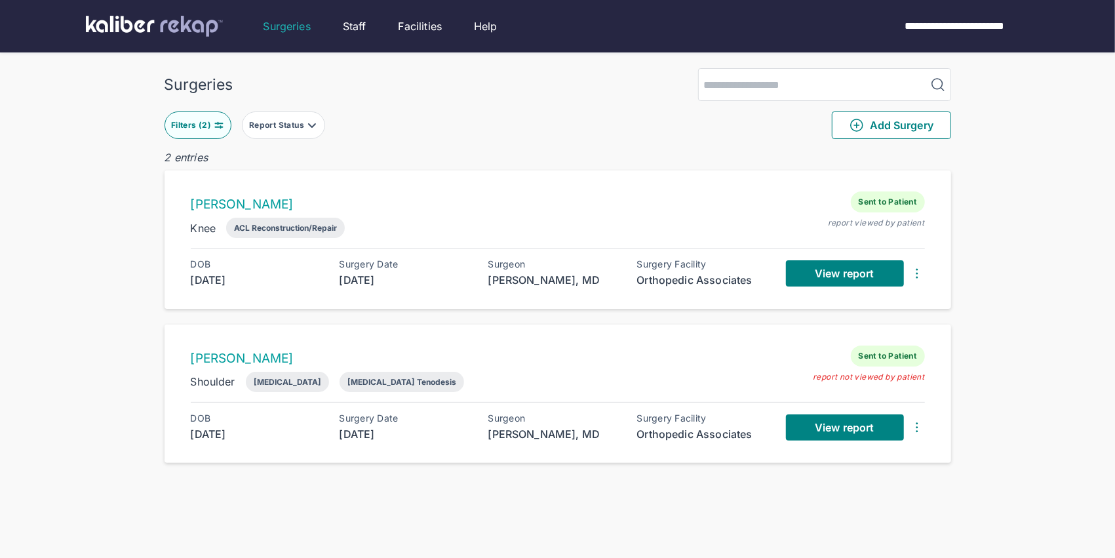
click at [204, 127] on div "Filters ( 2 )" at bounding box center [192, 125] width 43 height 10
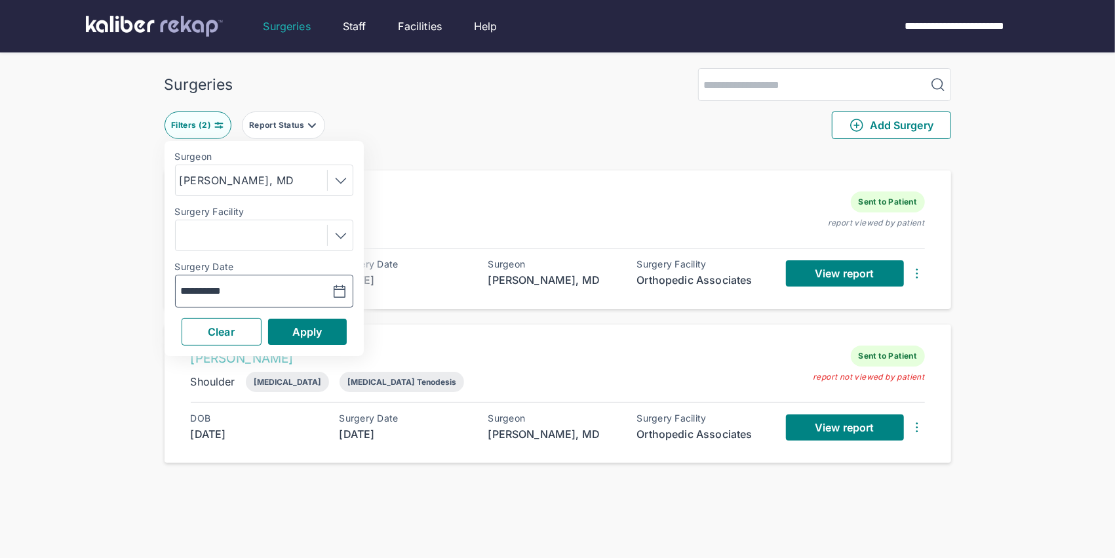
click at [343, 290] on icon "button" at bounding box center [340, 292] width 16 height 16
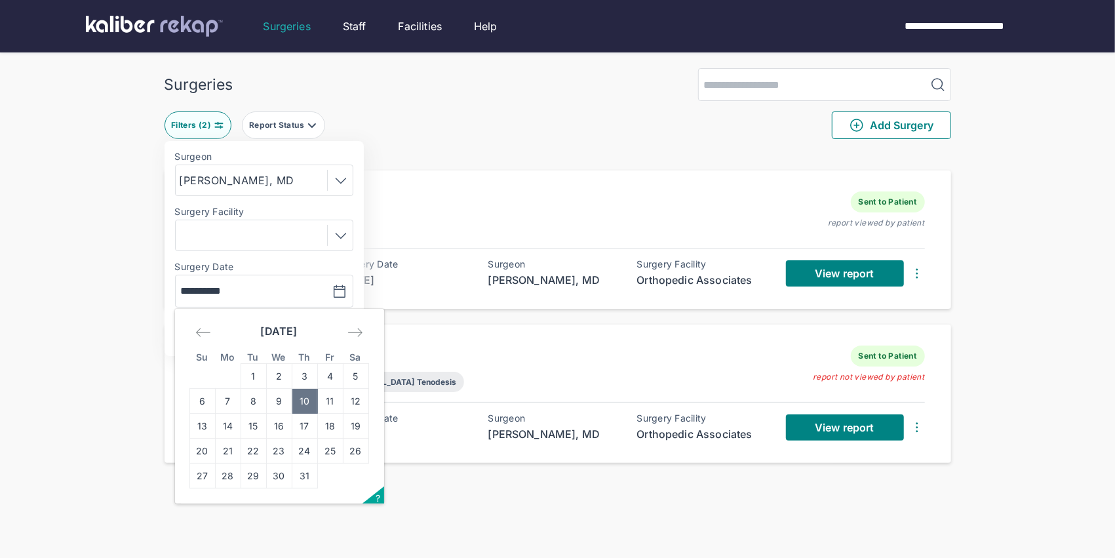
click at [352, 336] on icon "Move forward to switch to the next month." at bounding box center [355, 332] width 16 height 16
click at [305, 423] on td "14" at bounding box center [305, 426] width 26 height 25
type input "**********"
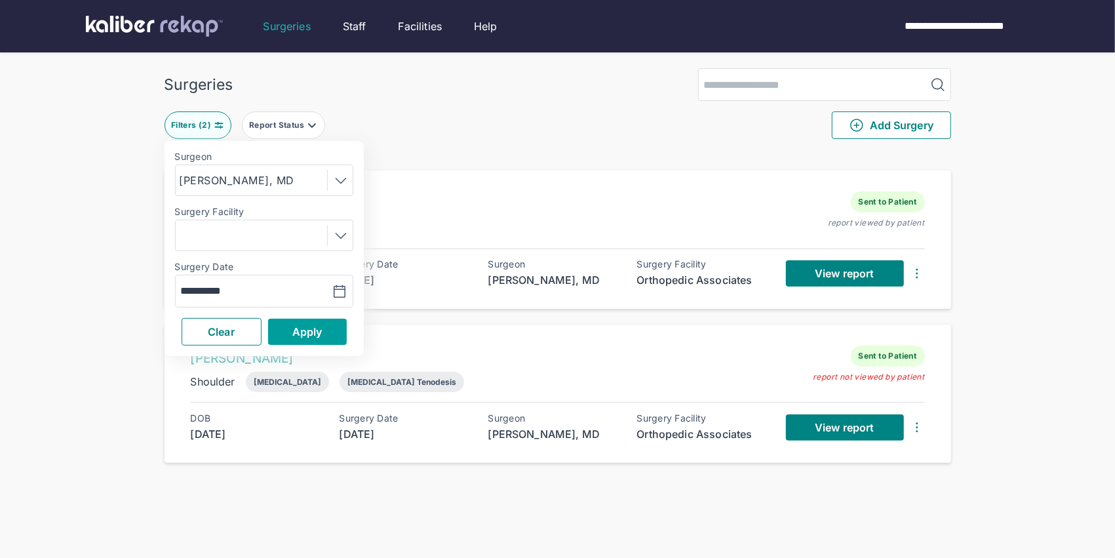
click at [303, 328] on span "Apply" at bounding box center [307, 331] width 30 height 13
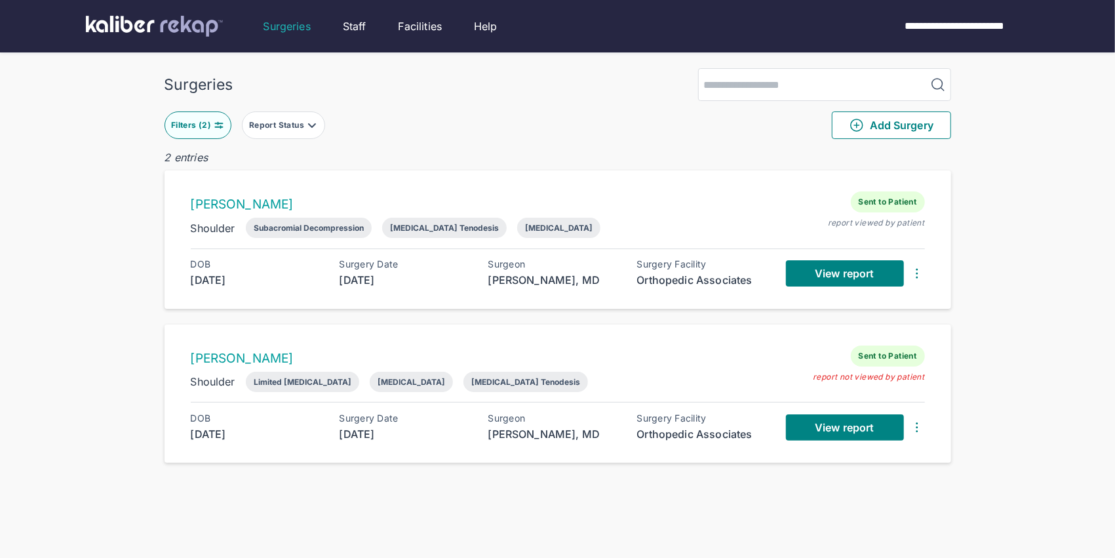
click at [212, 126] on div "Filters ( 2 )" at bounding box center [192, 125] width 43 height 10
click at [428, 161] on div "2 entries" at bounding box center [557, 157] width 786 height 16
